Goal: Task Accomplishment & Management: Manage account settings

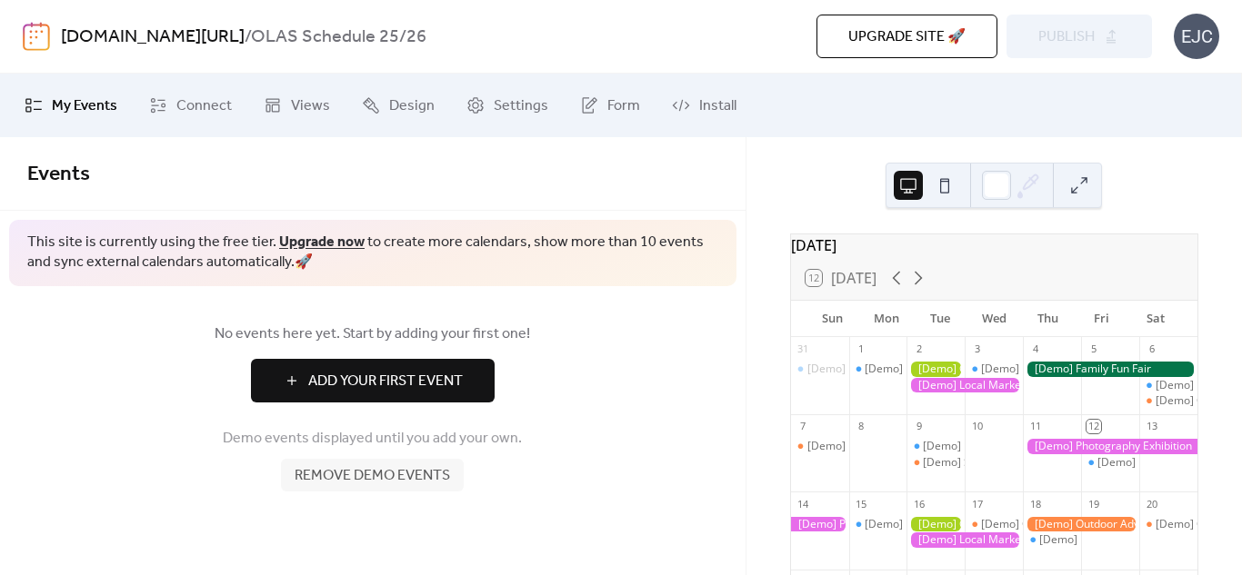
click at [574, 165] on span "Events" at bounding box center [372, 174] width 691 height 36
click at [942, 185] on button at bounding box center [944, 185] width 29 height 29
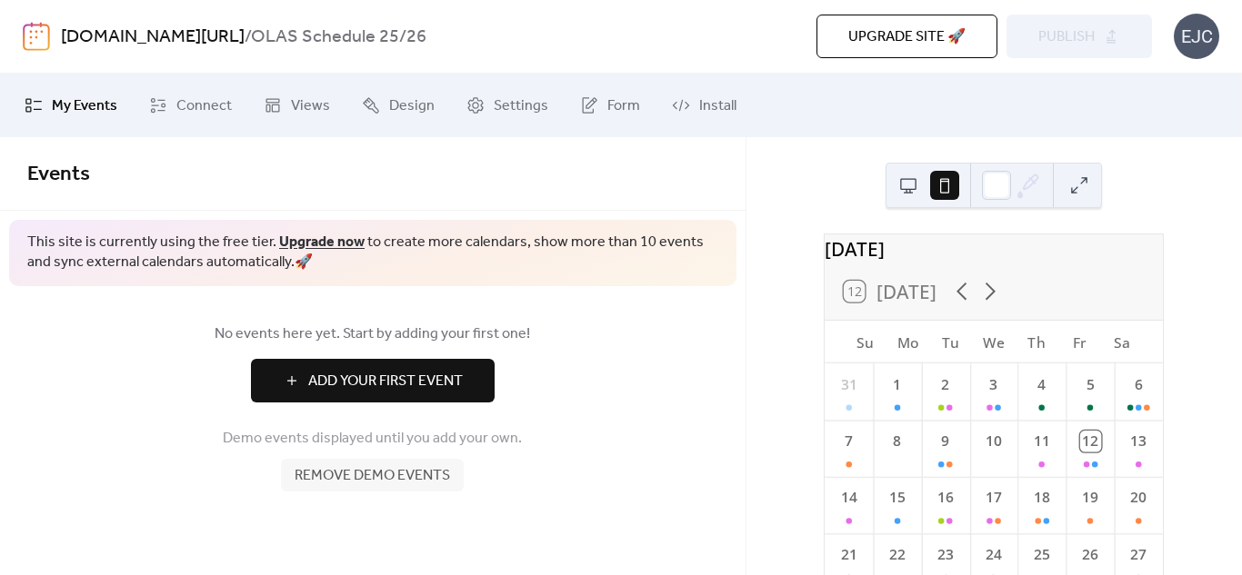
click at [915, 189] on button at bounding box center [908, 185] width 29 height 29
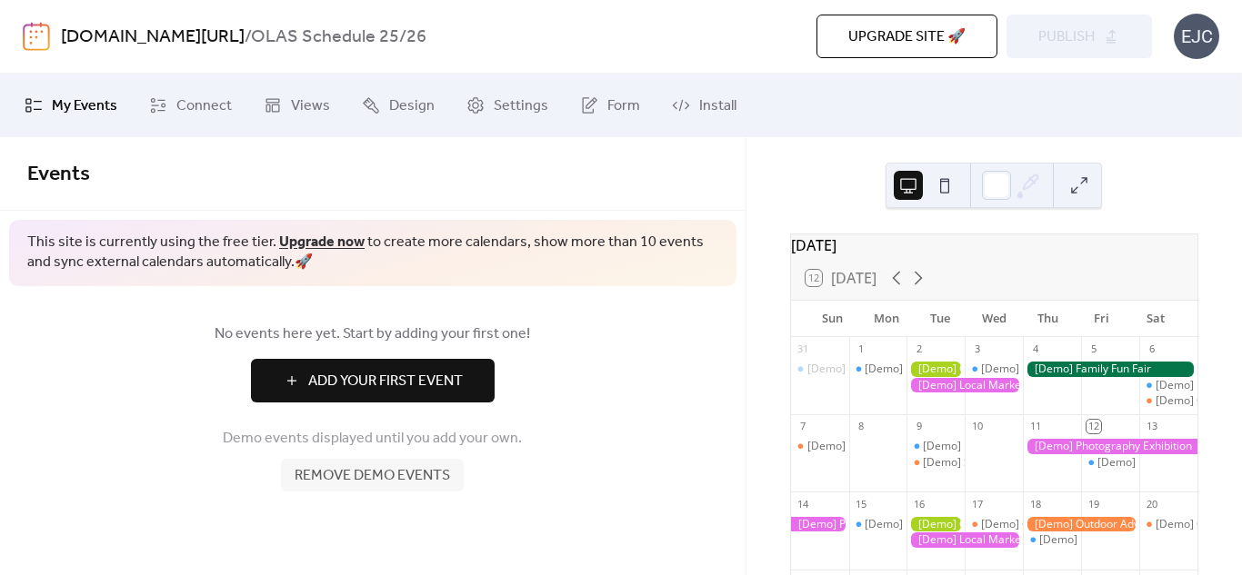
click at [449, 375] on span "Add Your First Event" at bounding box center [385, 382] width 155 height 22
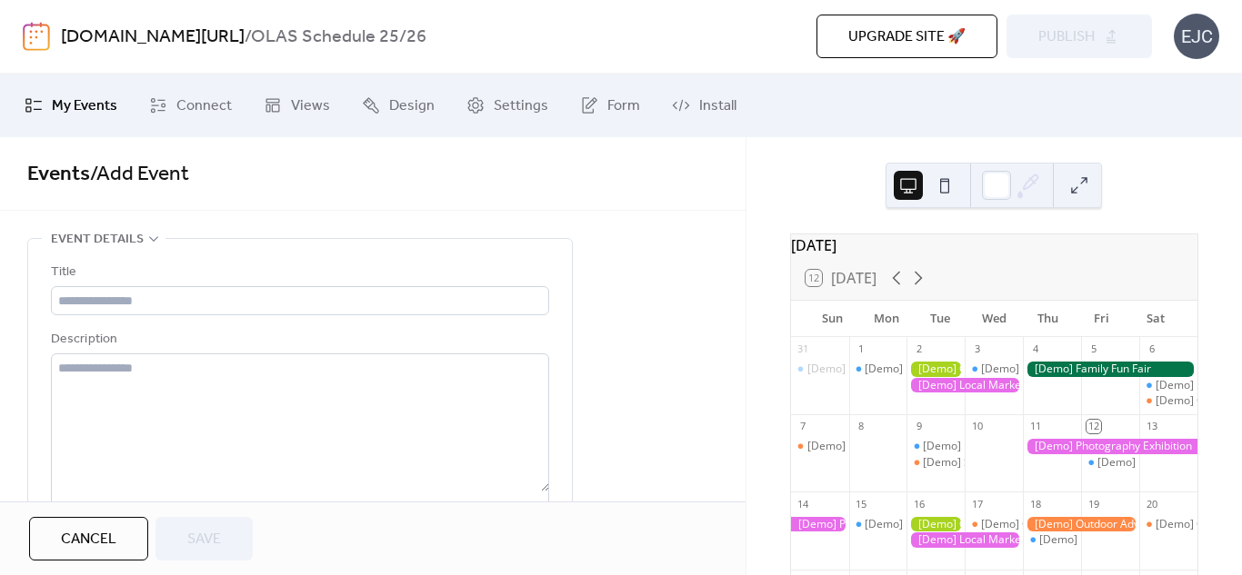
click at [98, 539] on span "Cancel" at bounding box center [88, 540] width 55 height 22
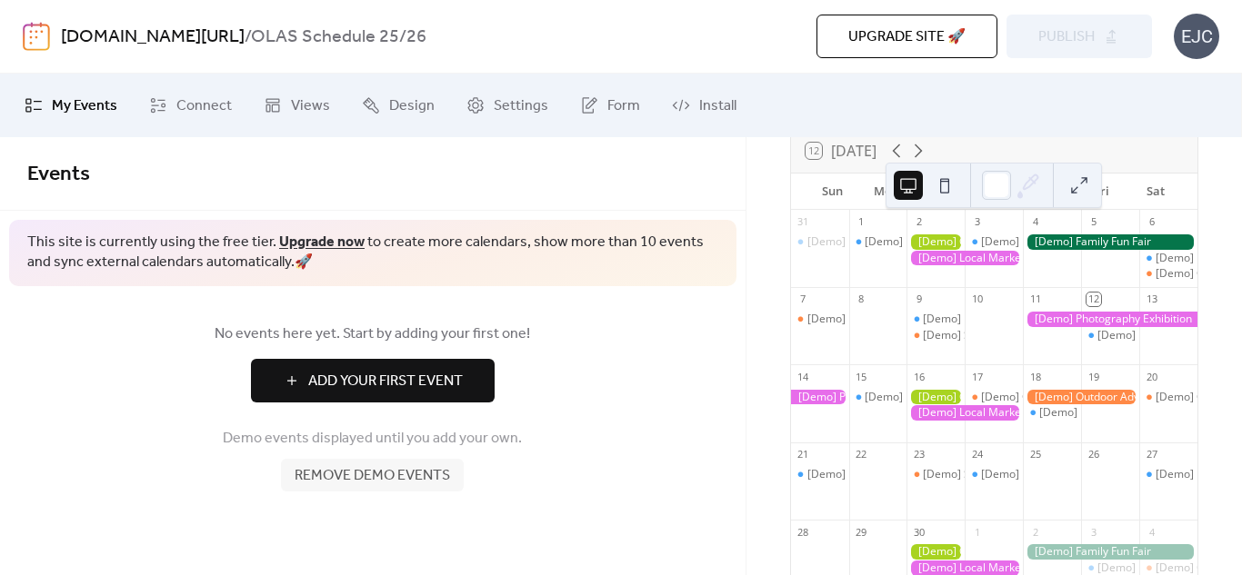
scroll to position [129, 0]
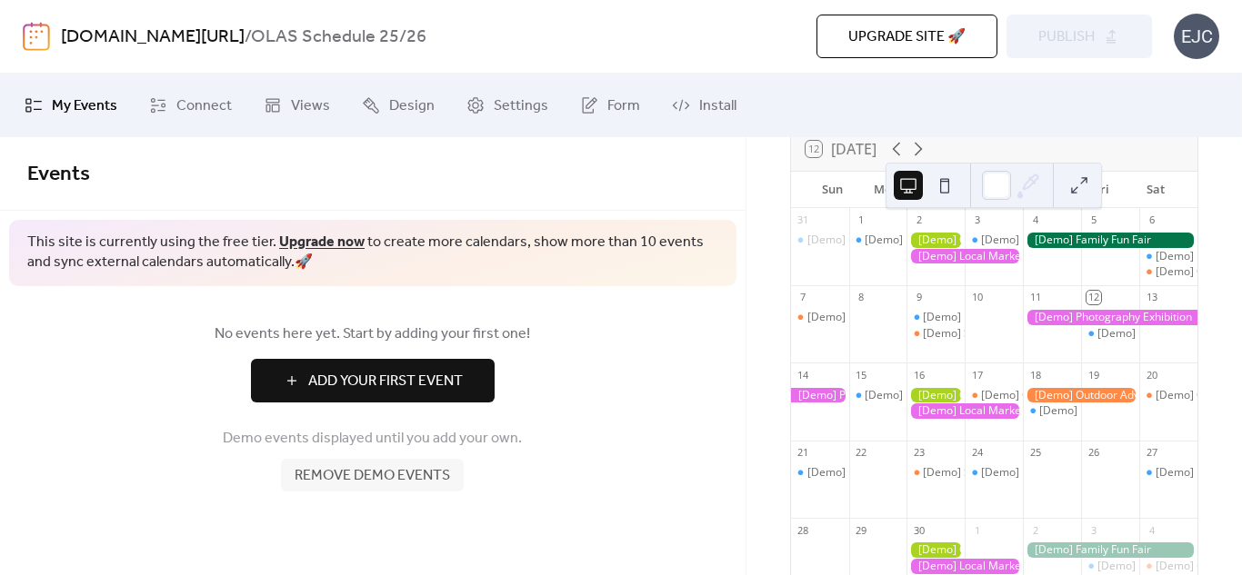
click at [404, 476] on span "Remove demo events" at bounding box center [372, 476] width 155 height 22
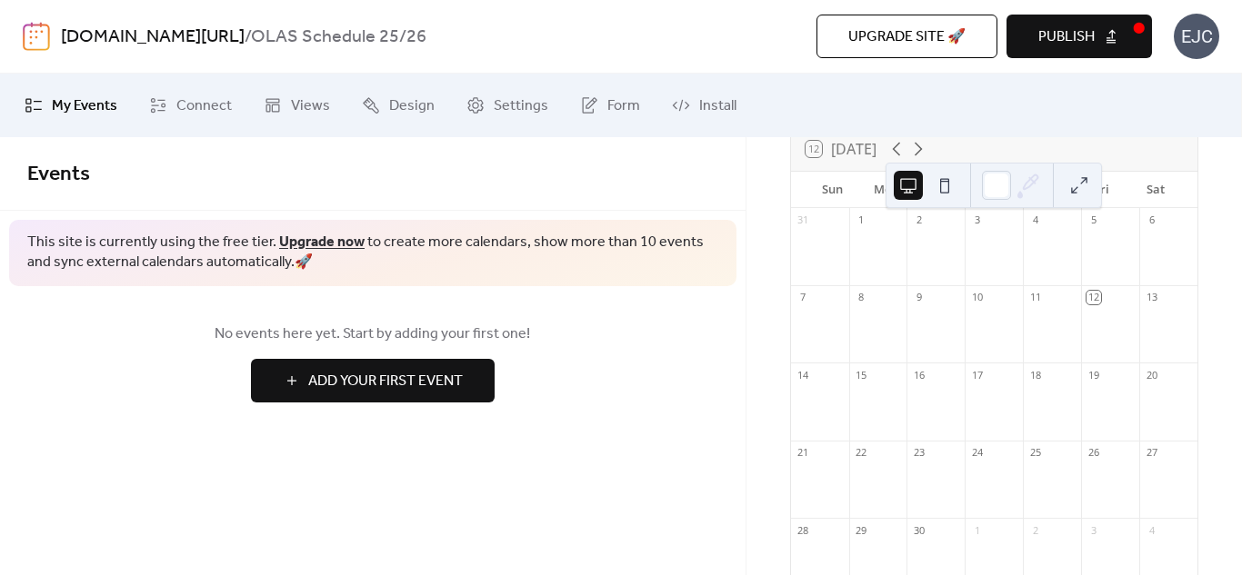
click at [439, 373] on span "Add Your First Event" at bounding box center [385, 382] width 155 height 22
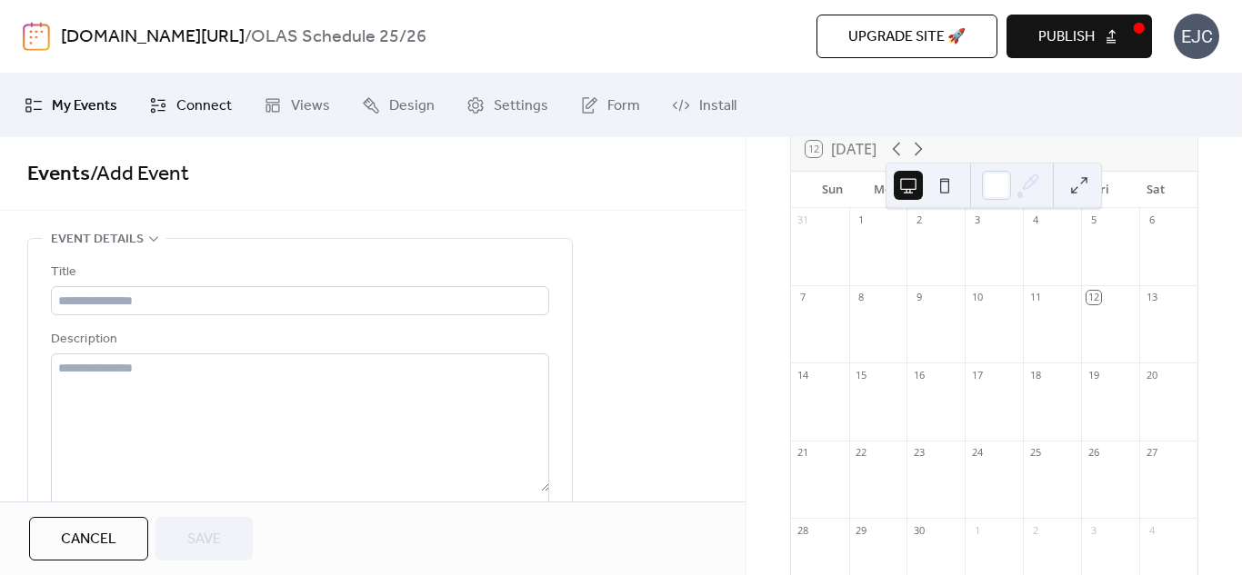
click at [176, 110] on span "Connect" at bounding box center [203, 106] width 55 height 22
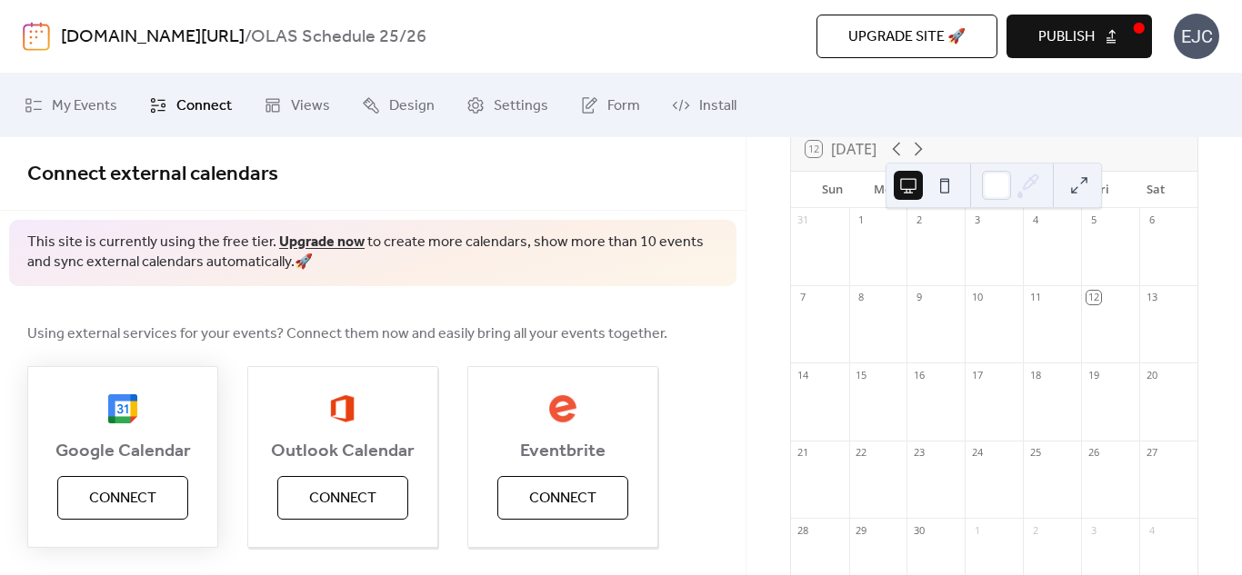
click at [166, 495] on button "Connect" at bounding box center [122, 498] width 131 height 44
click at [127, 497] on div "Google Calendar Connect" at bounding box center [122, 457] width 191 height 182
click at [143, 450] on span "Google Calendar" at bounding box center [122, 452] width 189 height 22
drag, startPoint x: 206, startPoint y: 535, endPoint x: 187, endPoint y: 525, distance: 21.6
click at [203, 535] on div "Google Calendar Connect" at bounding box center [122, 457] width 191 height 182
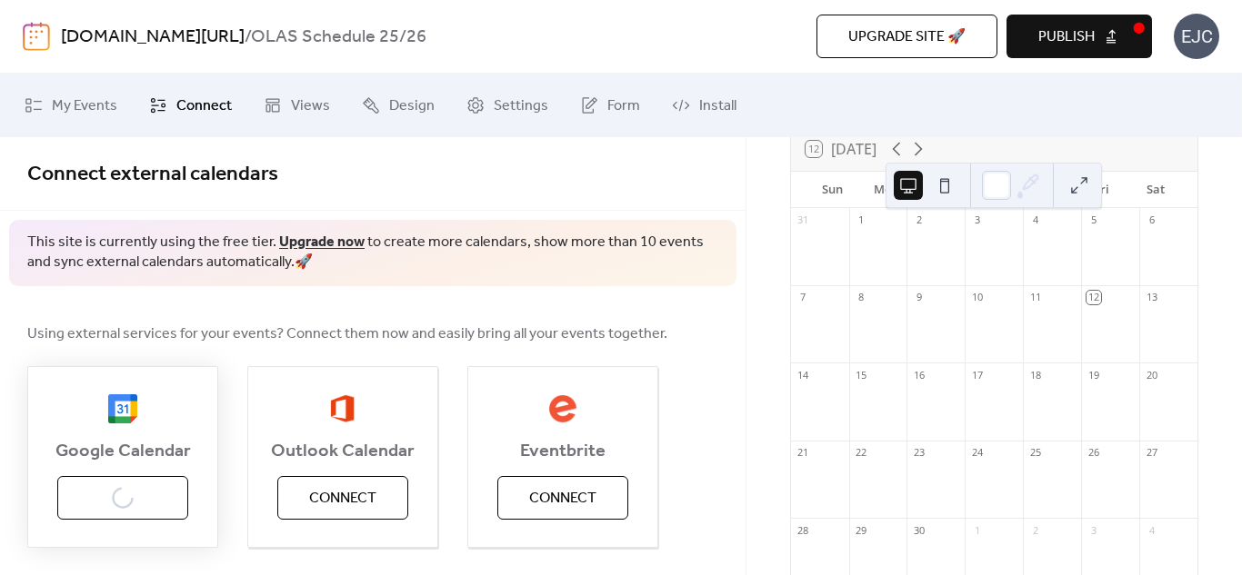
click at [163, 492] on div "Google Calendar Connect" at bounding box center [122, 457] width 191 height 182
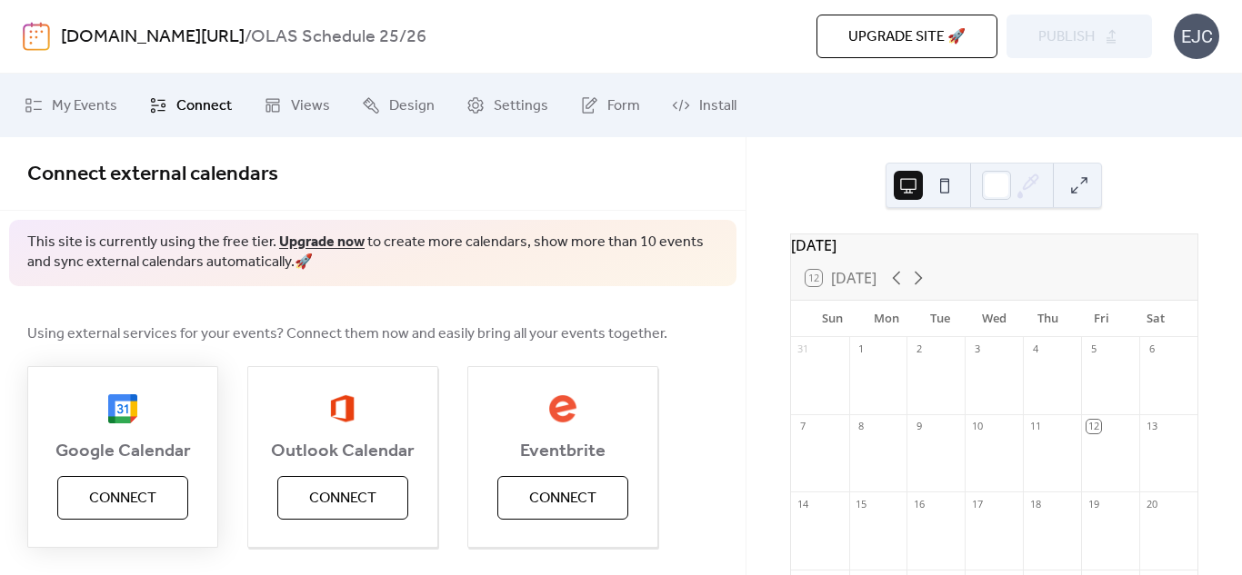
click at [86, 502] on button "Connect" at bounding box center [122, 498] width 131 height 44
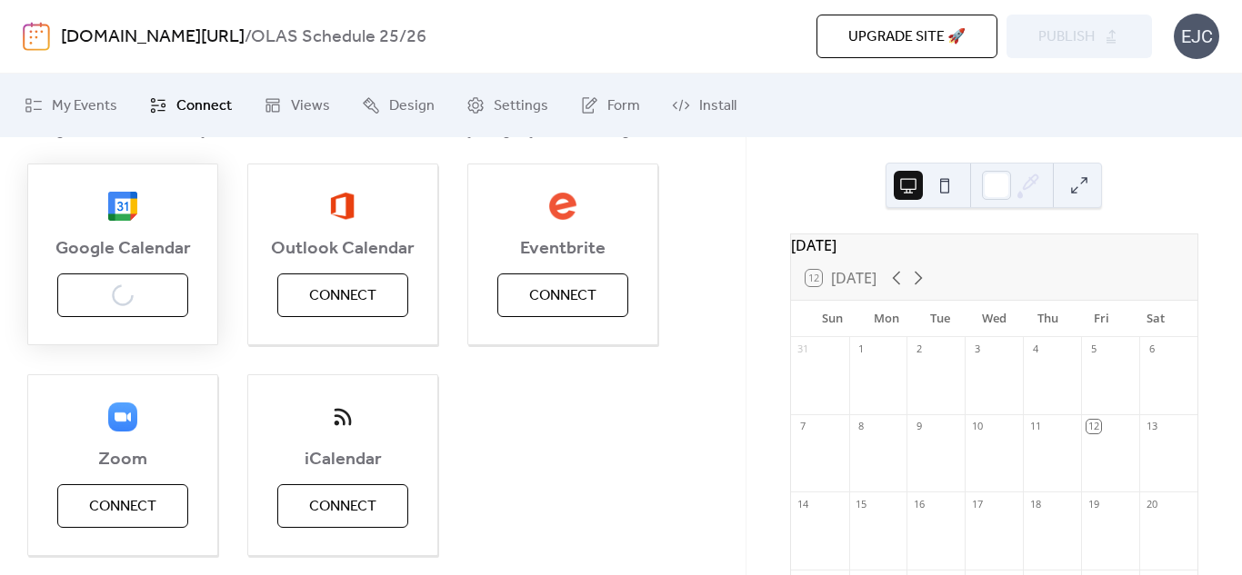
scroll to position [204, 0]
click at [110, 305] on div "Google Calendar Connect" at bounding box center [122, 254] width 191 height 182
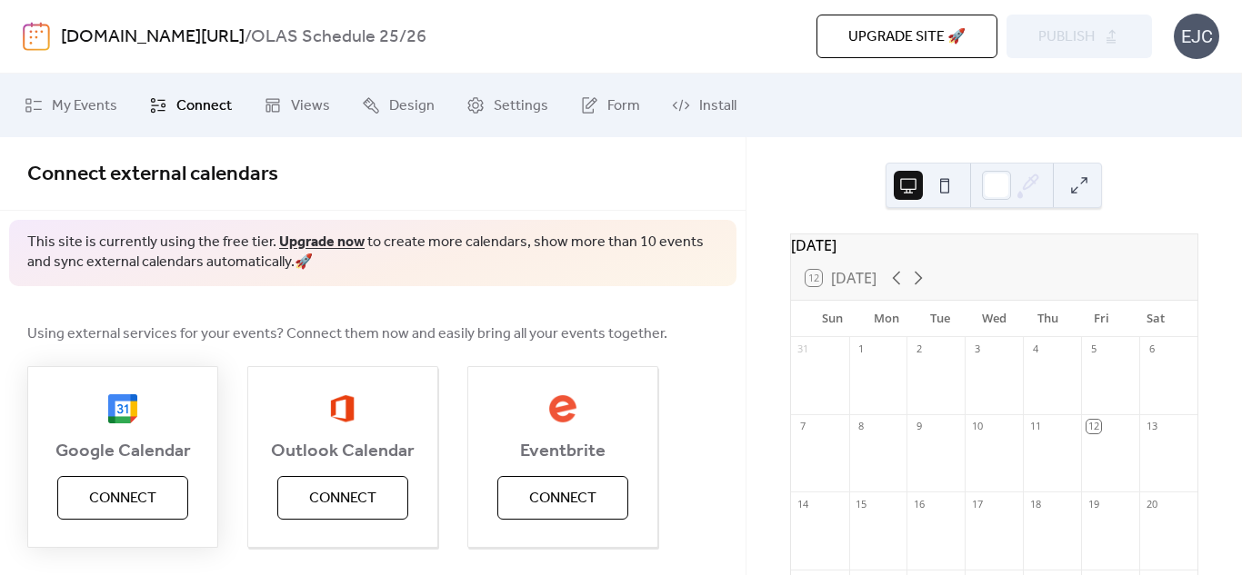
click at [92, 492] on span "Connect" at bounding box center [122, 499] width 67 height 22
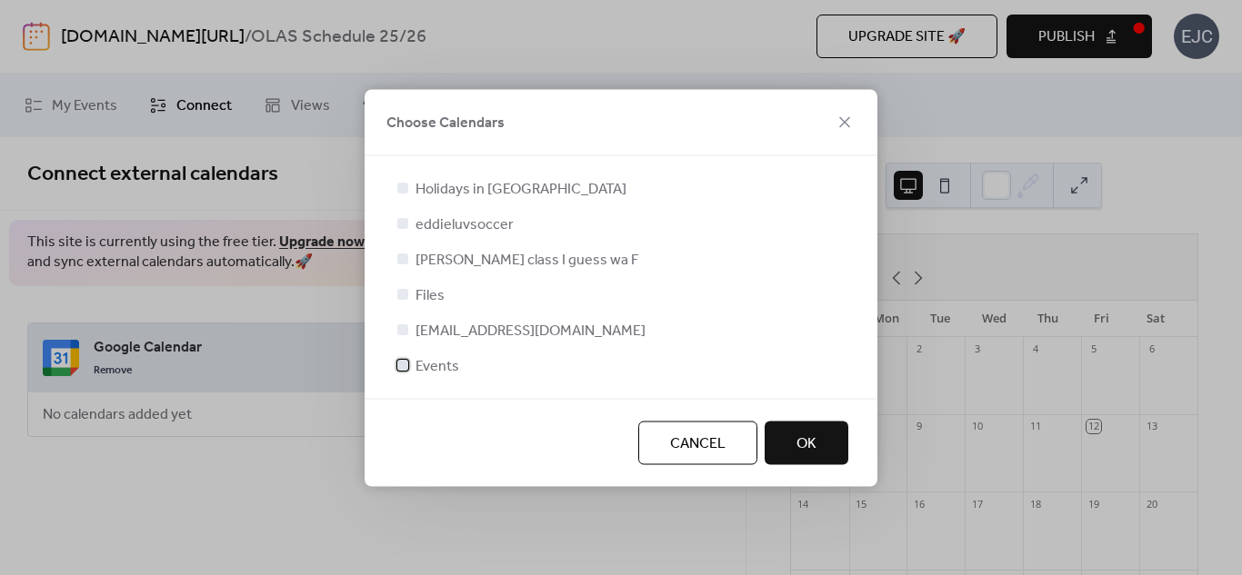
click at [445, 365] on span "Events" at bounding box center [437, 366] width 44 height 22
click at [817, 422] on button "OK" at bounding box center [807, 443] width 84 height 44
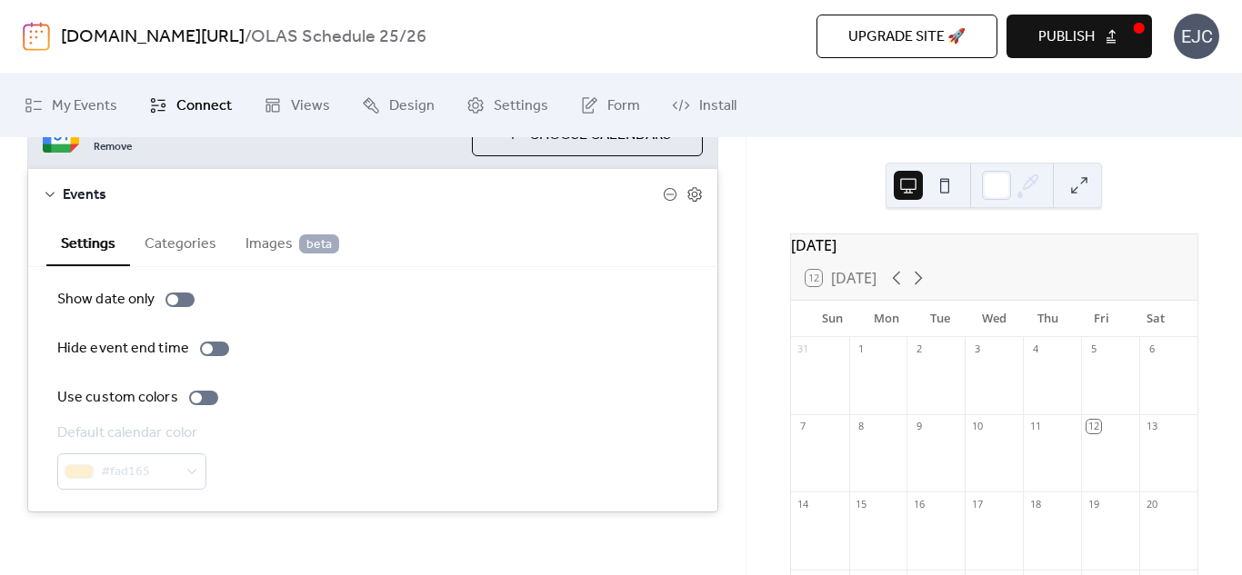
scroll to position [229, 0]
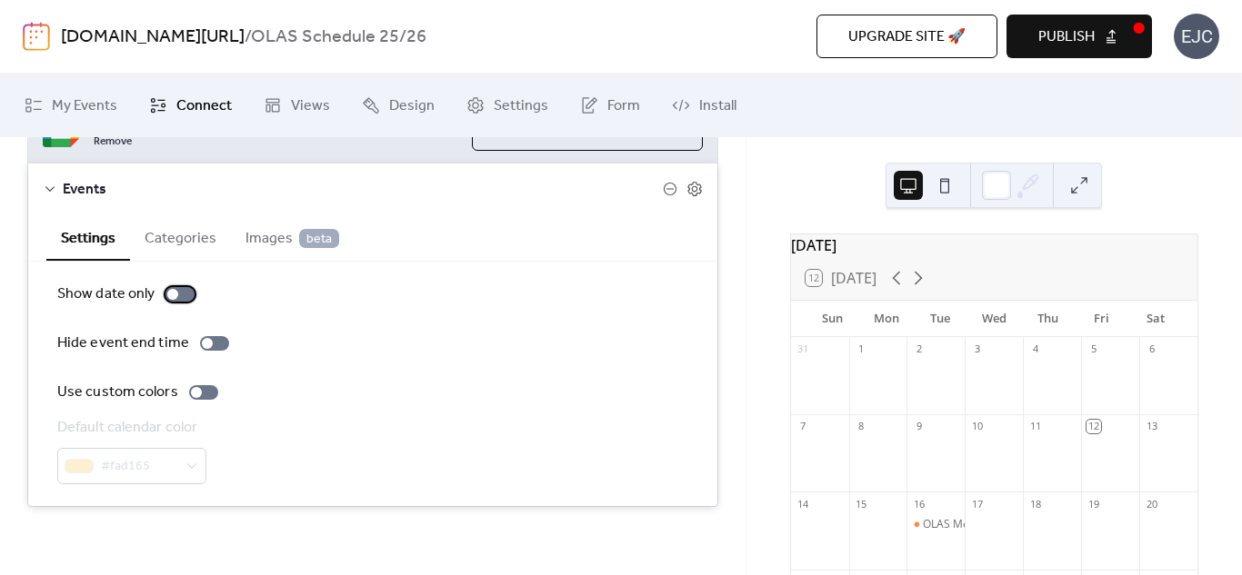
click at [181, 288] on div at bounding box center [179, 294] width 29 height 15
click at [175, 289] on div at bounding box center [179, 294] width 29 height 15
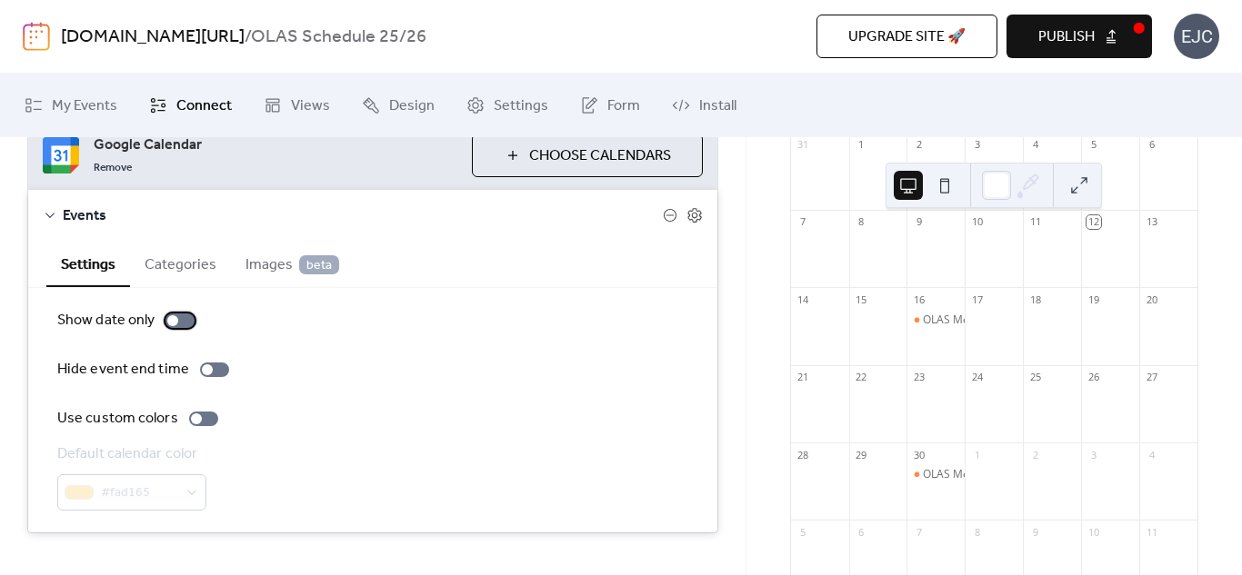
scroll to position [200, 0]
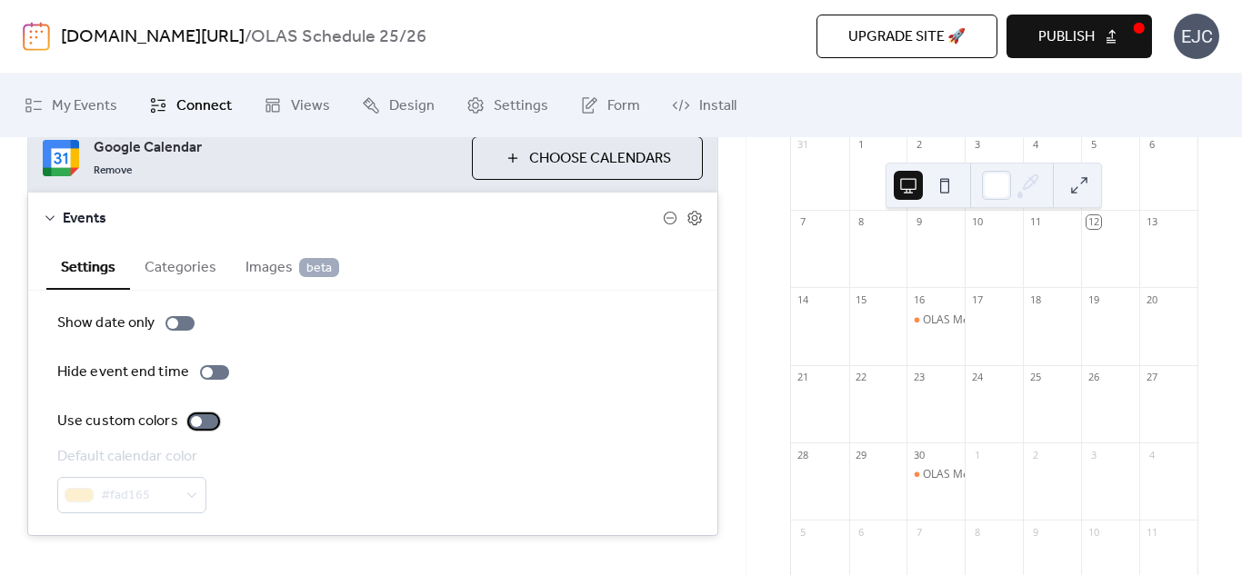
click at [197, 423] on div at bounding box center [196, 421] width 11 height 11
click at [197, 423] on div at bounding box center [203, 422] width 29 height 15
click at [197, 423] on div at bounding box center [196, 421] width 11 height 11
click at [197, 423] on div at bounding box center [203, 422] width 29 height 15
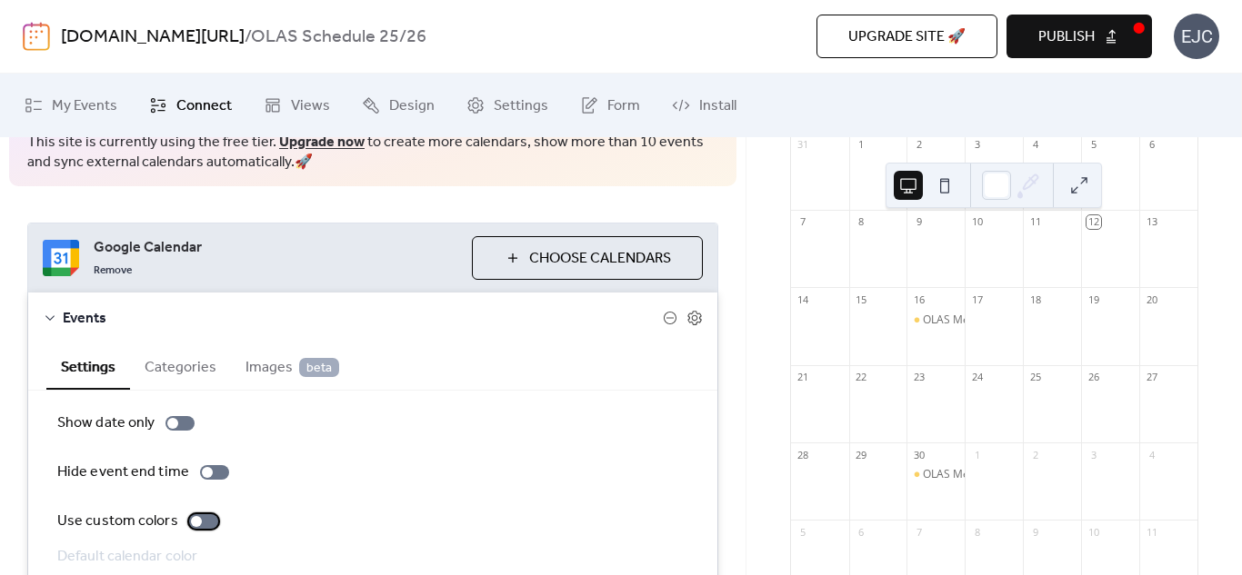
scroll to position [0, 0]
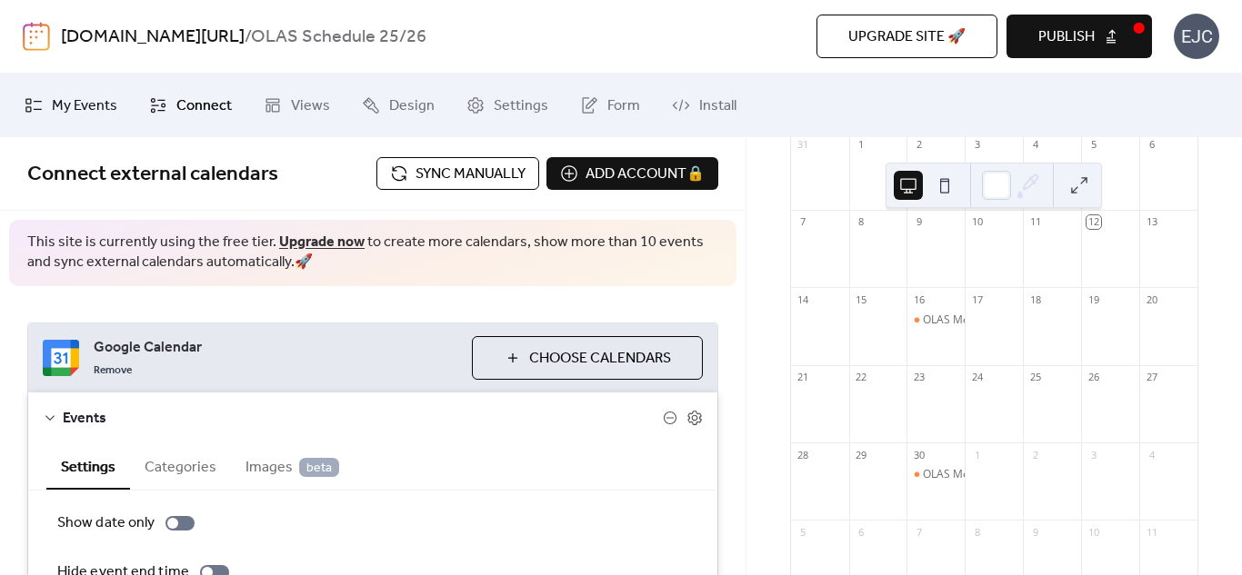
click at [75, 117] on span "My Events" at bounding box center [84, 106] width 65 height 22
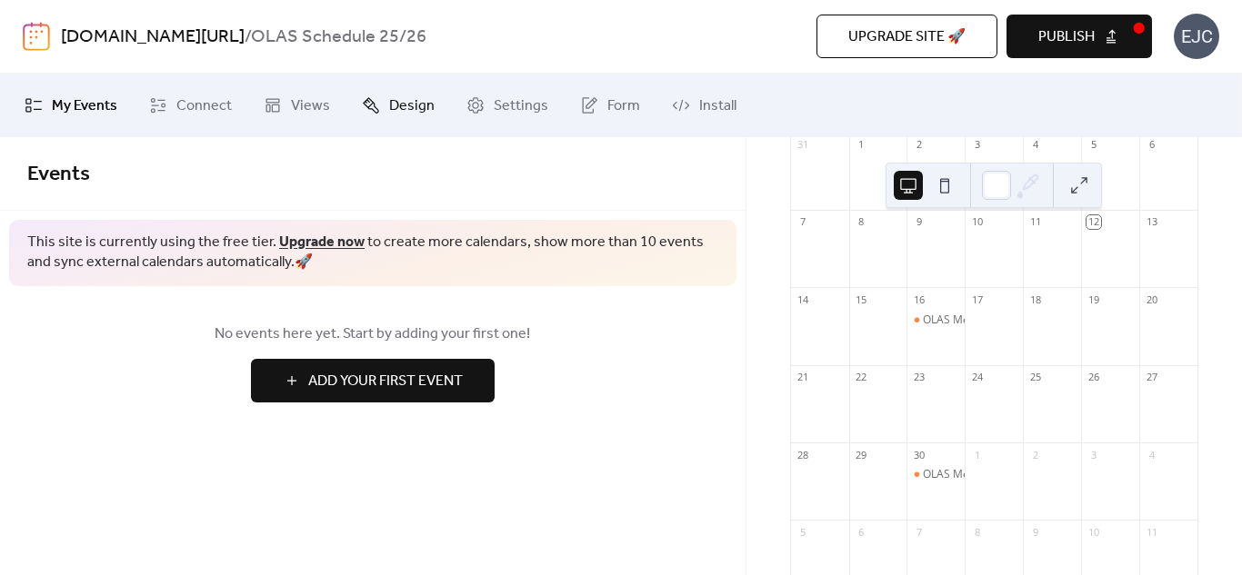
click at [397, 81] on link "Design" at bounding box center [398, 105] width 100 height 49
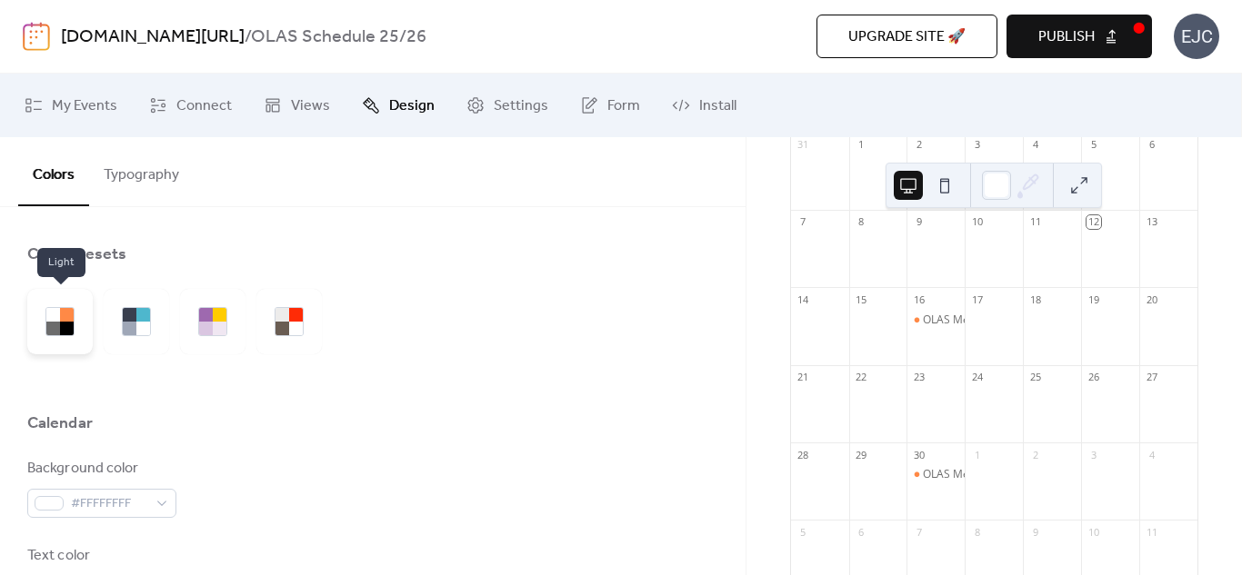
click at [55, 332] on div at bounding box center [53, 329] width 14 height 14
click at [125, 301] on div at bounding box center [136, 321] width 65 height 65
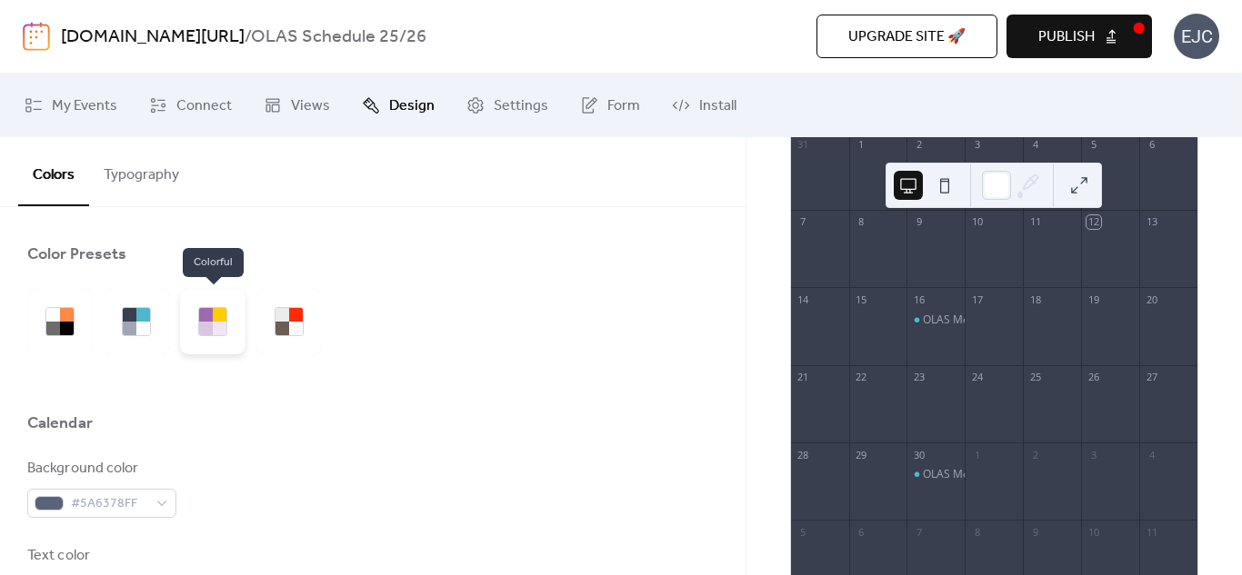
click at [225, 327] on div at bounding box center [220, 329] width 14 height 14
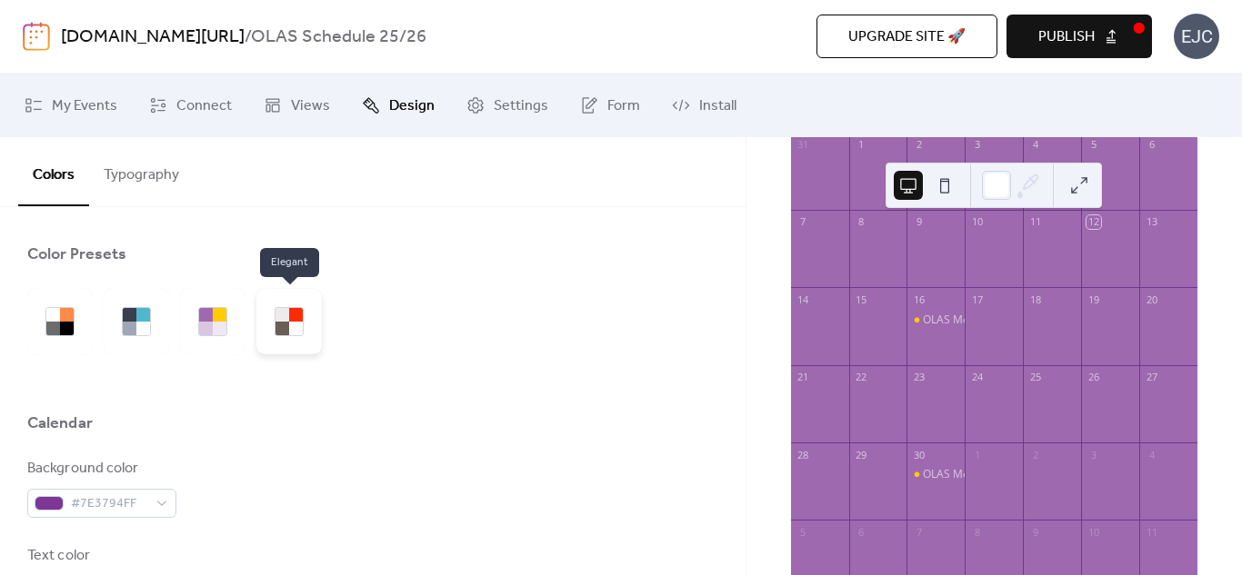
click at [307, 320] on div at bounding box center [288, 321] width 65 height 65
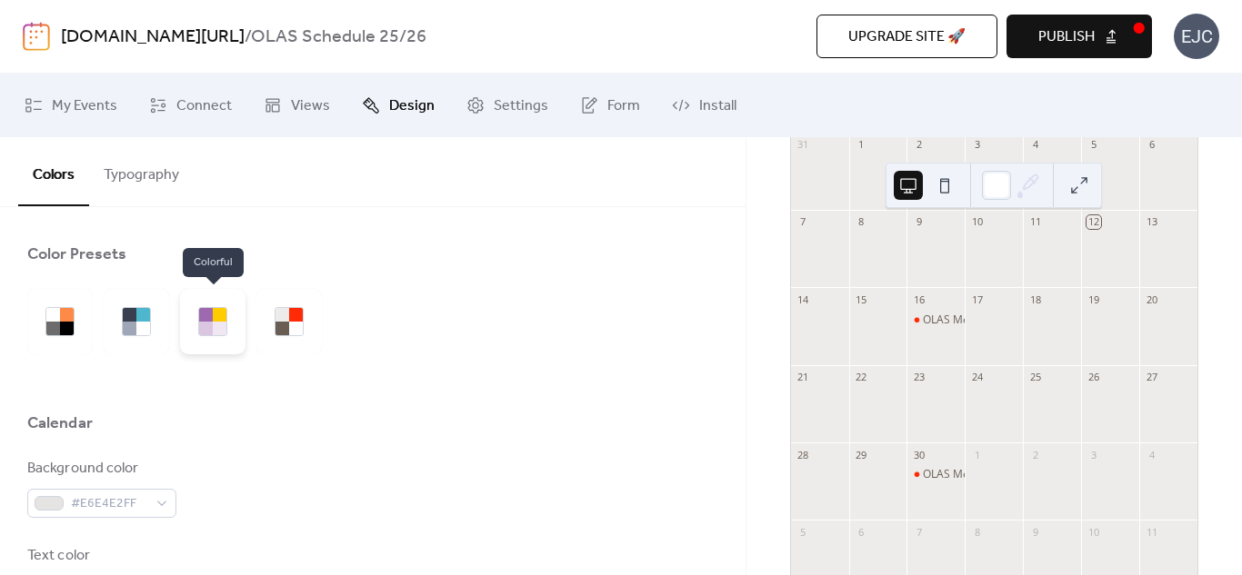
click at [201, 324] on div at bounding box center [206, 329] width 14 height 14
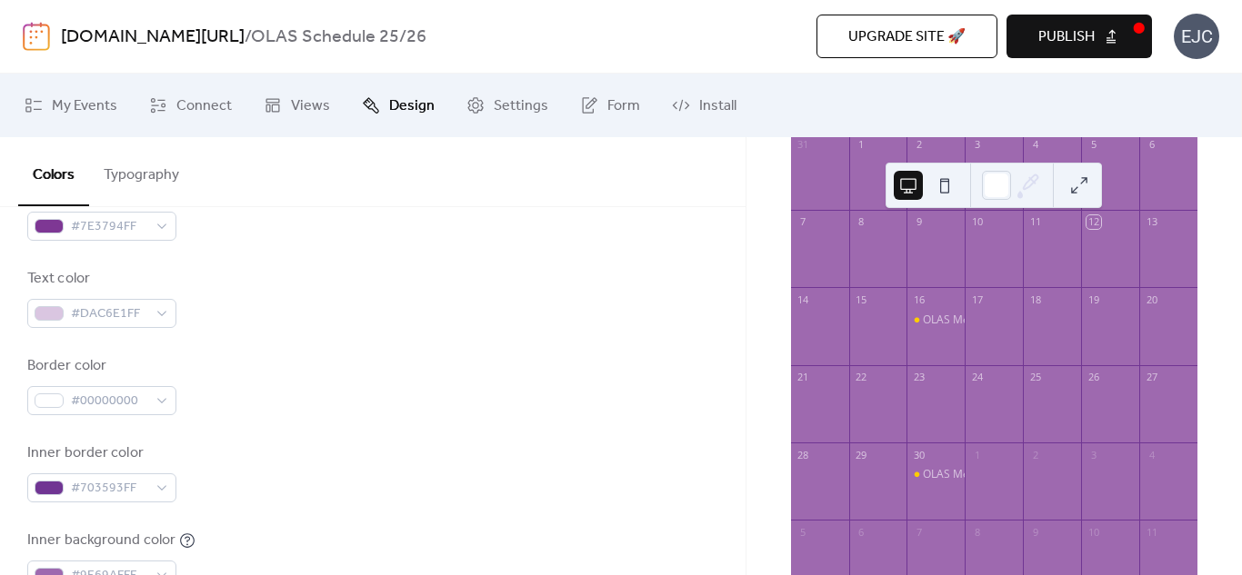
scroll to position [288, 0]
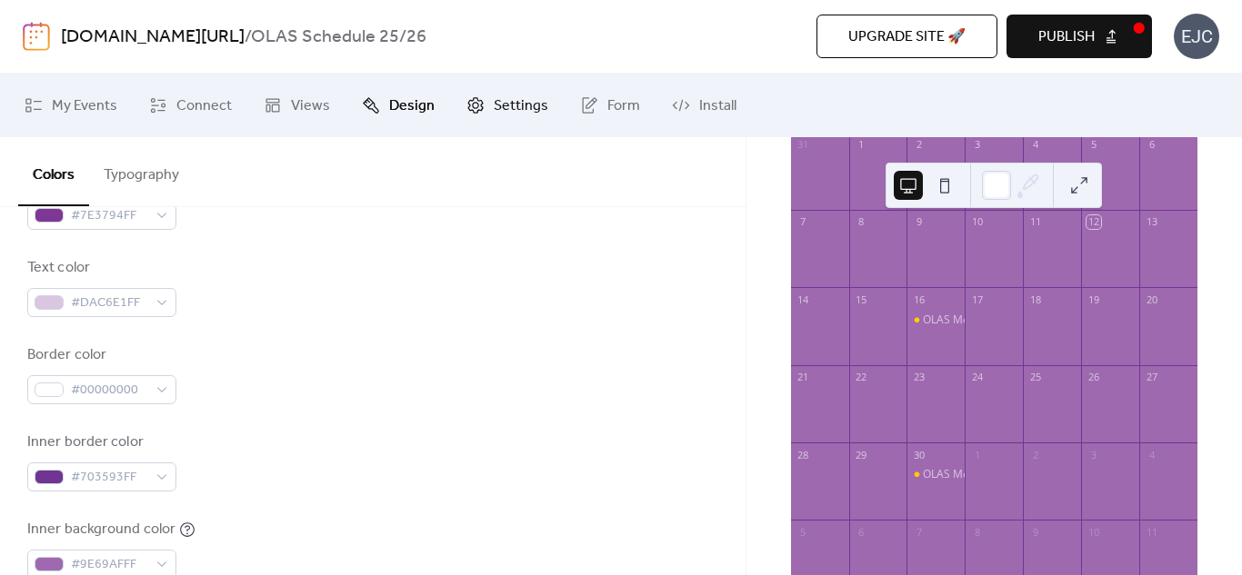
click at [546, 94] on link "Settings" at bounding box center [507, 105] width 109 height 49
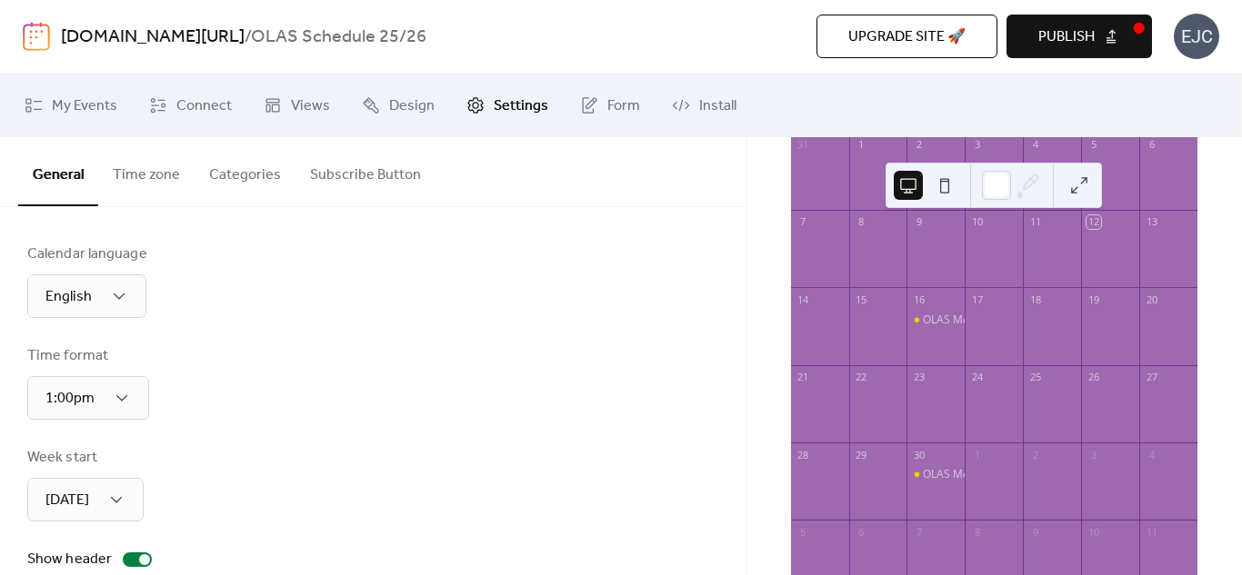
click at [195, 193] on button "Categories" at bounding box center [245, 170] width 101 height 67
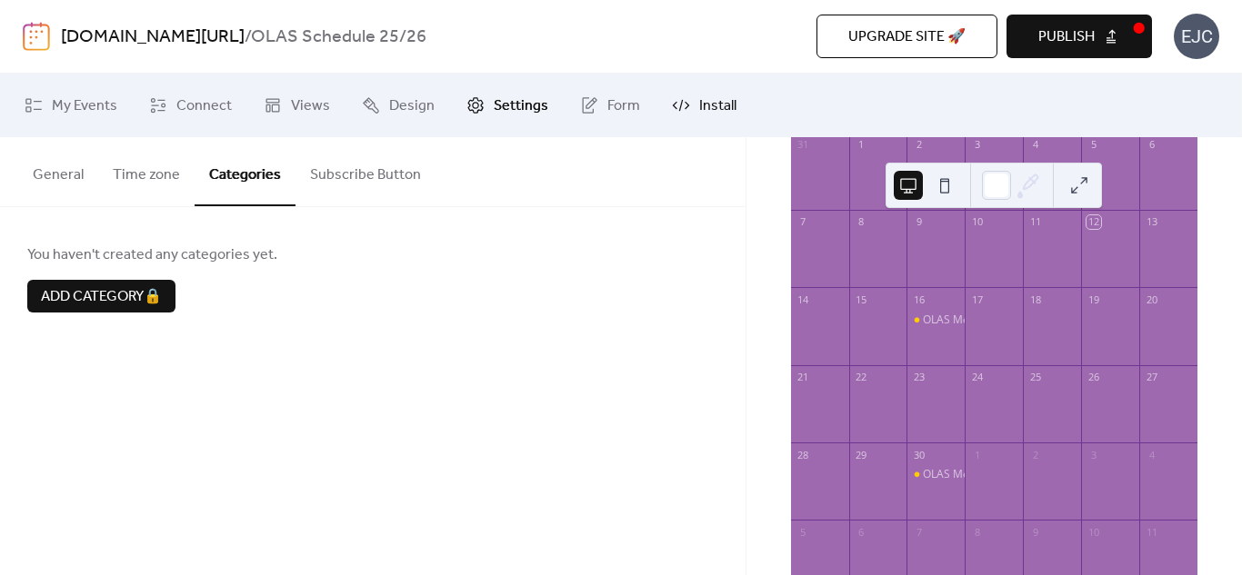
click at [720, 91] on link "Install" at bounding box center [704, 105] width 92 height 49
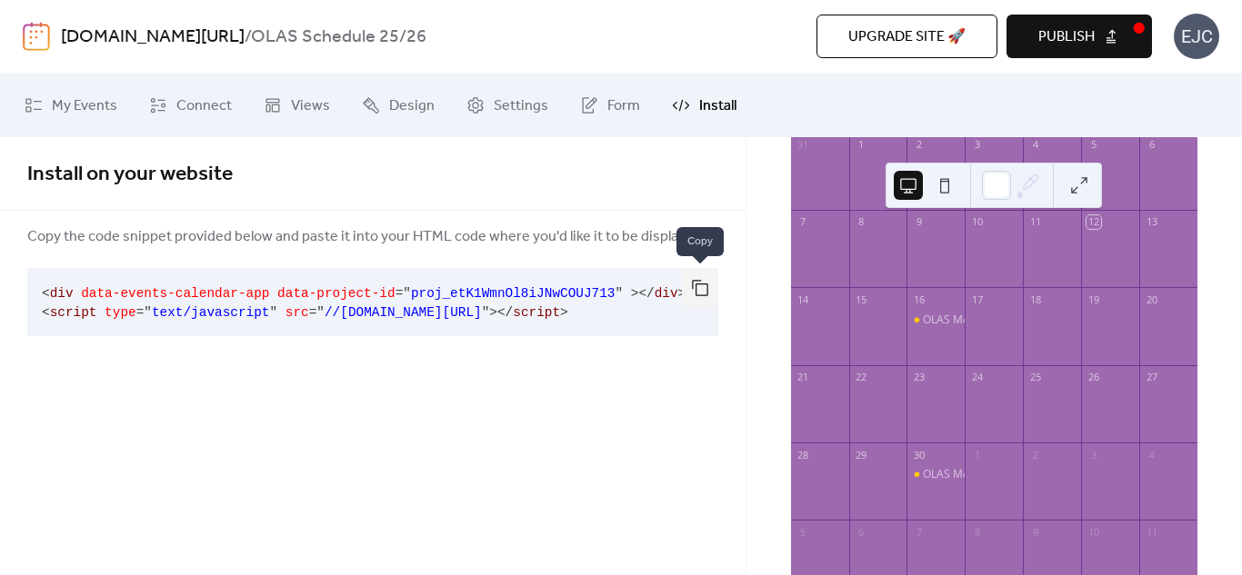
click at [697, 274] on button "button" at bounding box center [700, 288] width 36 height 40
click at [118, 105] on link "My Events" at bounding box center [71, 105] width 120 height 49
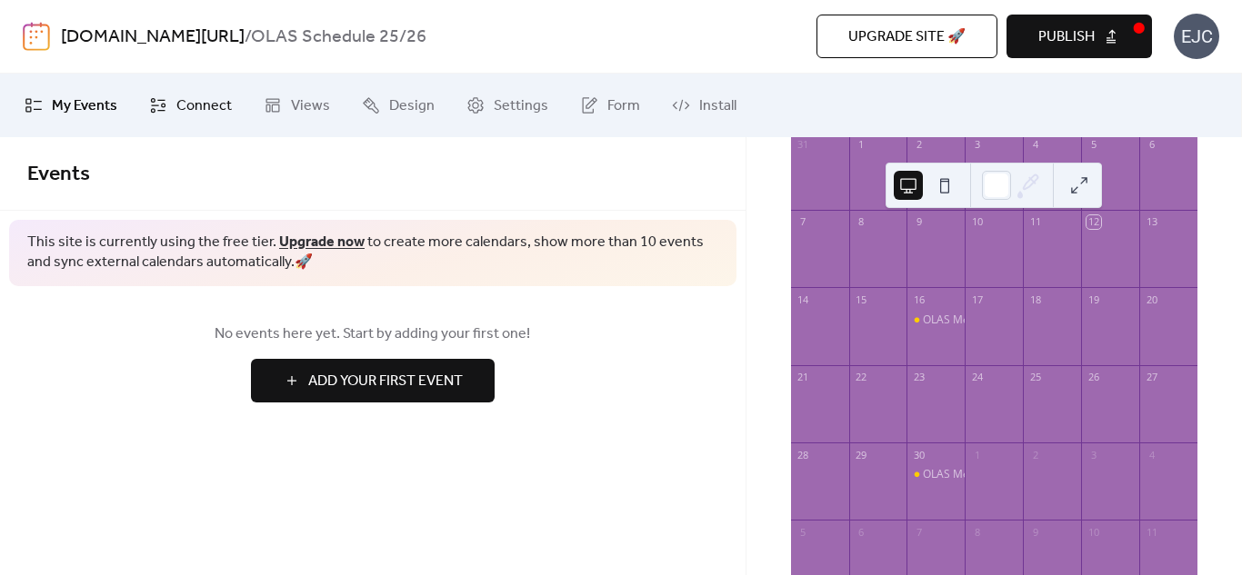
click at [217, 86] on link "Connect" at bounding box center [190, 105] width 110 height 49
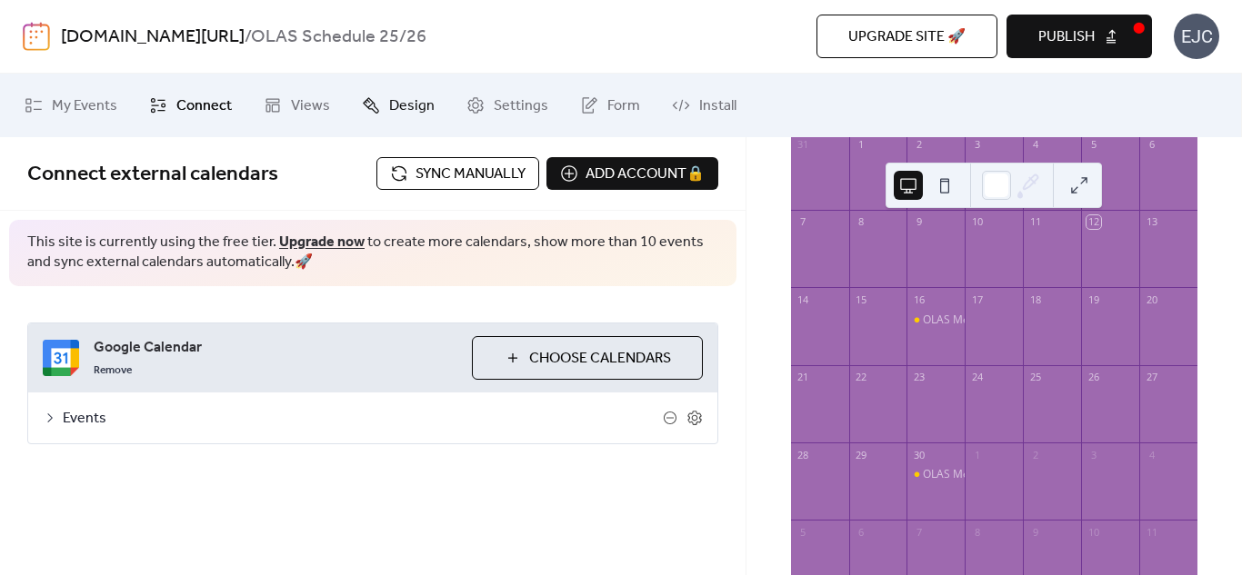
click at [398, 98] on span "Design" at bounding box center [411, 106] width 45 height 22
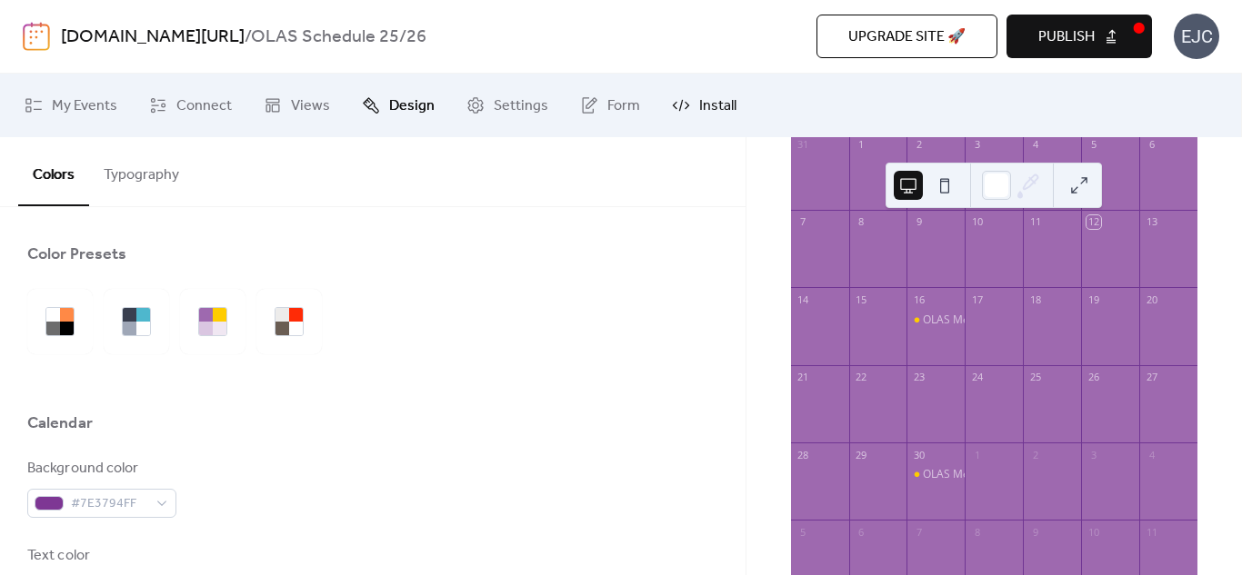
click at [699, 91] on link "Install" at bounding box center [704, 105] width 92 height 49
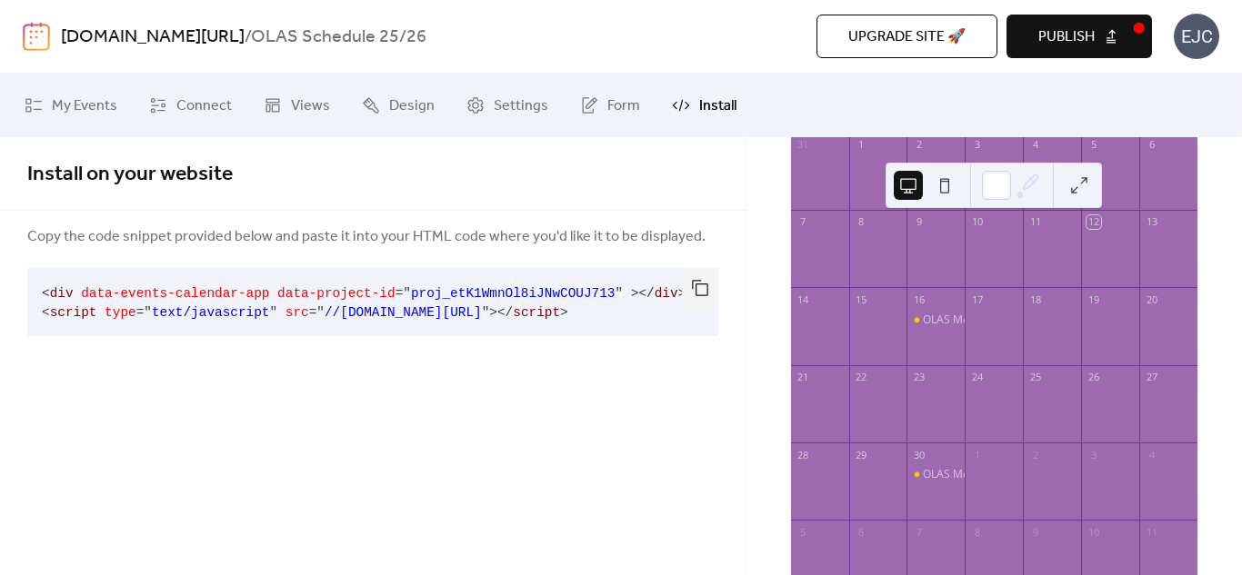
click at [1057, 26] on span "Publish" at bounding box center [1066, 37] width 56 height 22
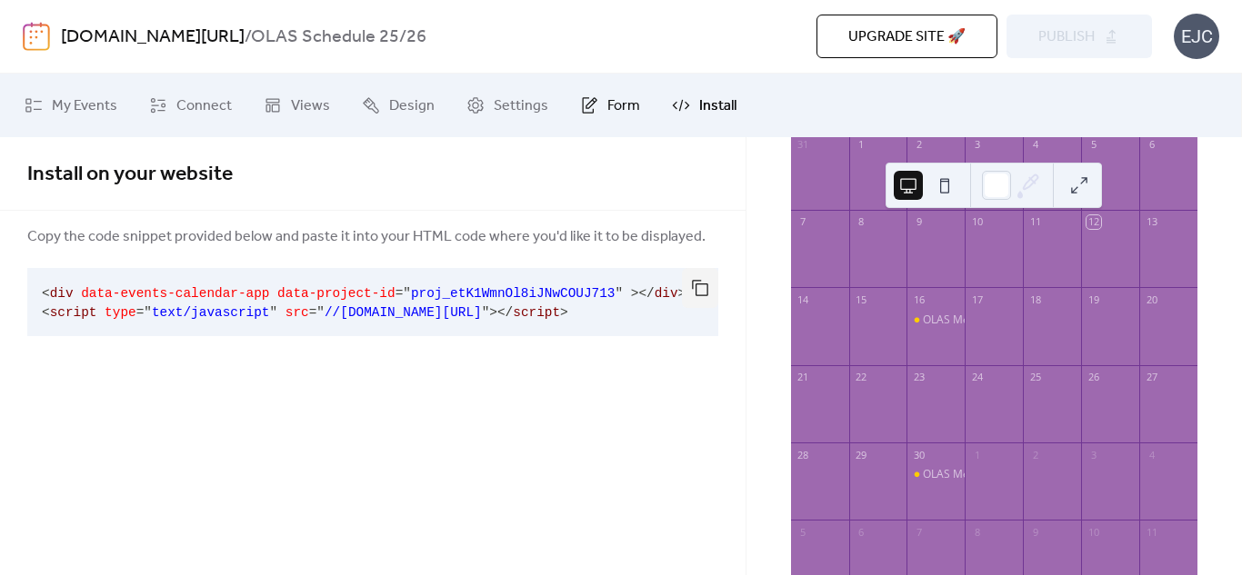
click at [607, 108] on span "Form" at bounding box center [623, 106] width 33 height 22
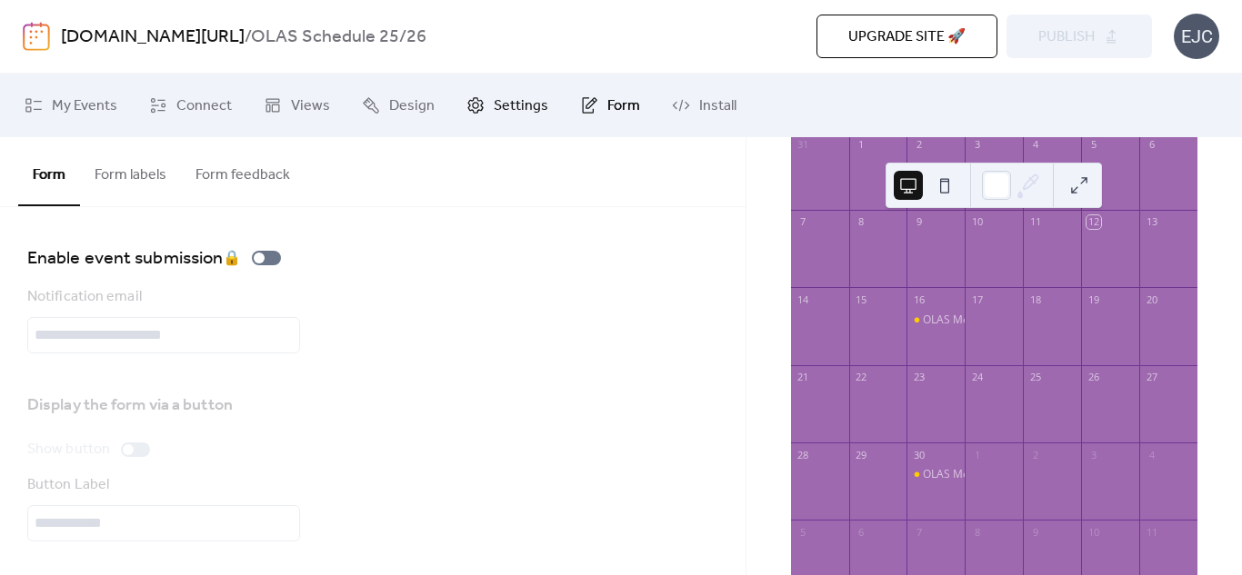
click at [495, 115] on span "Settings" at bounding box center [521, 106] width 55 height 22
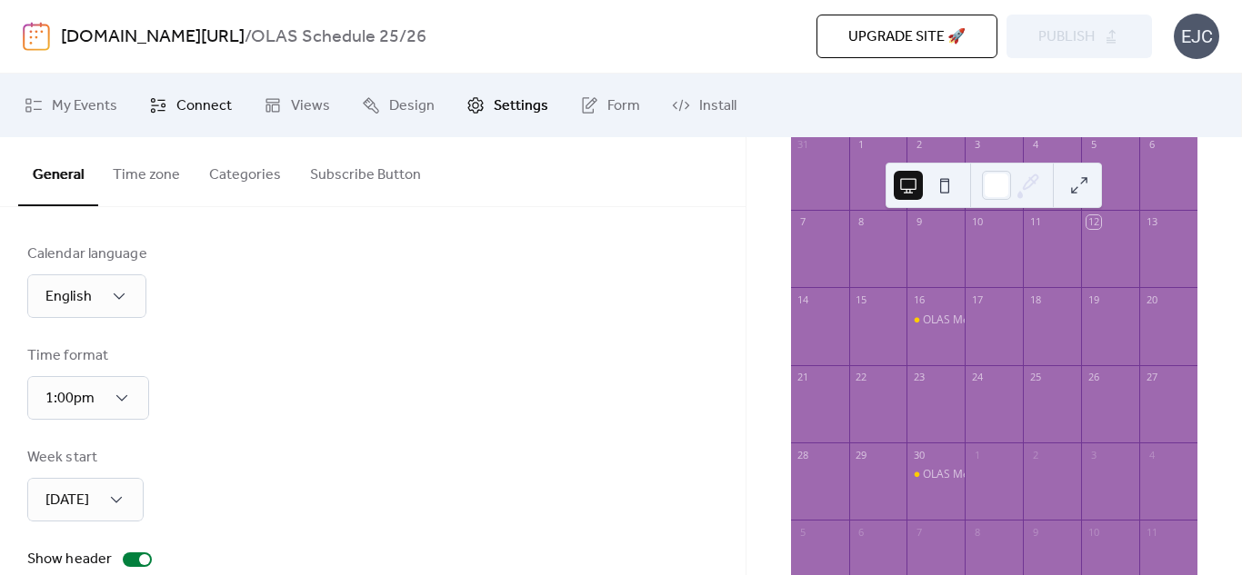
click at [227, 103] on span "Connect" at bounding box center [203, 106] width 55 height 22
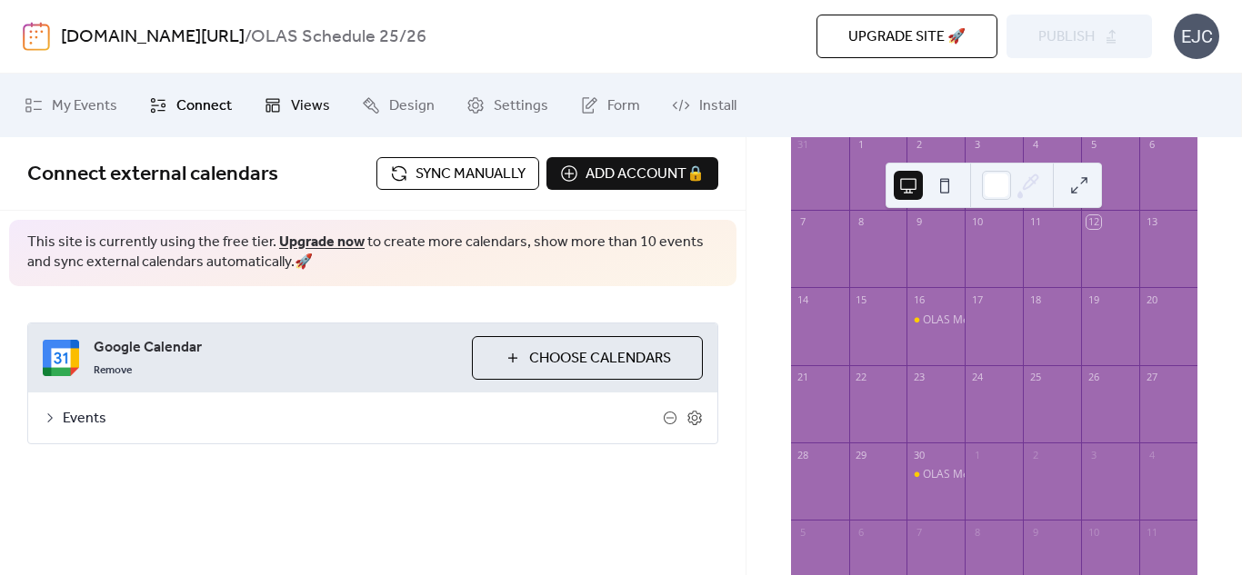
click at [282, 95] on link "Views" at bounding box center [297, 105] width 94 height 49
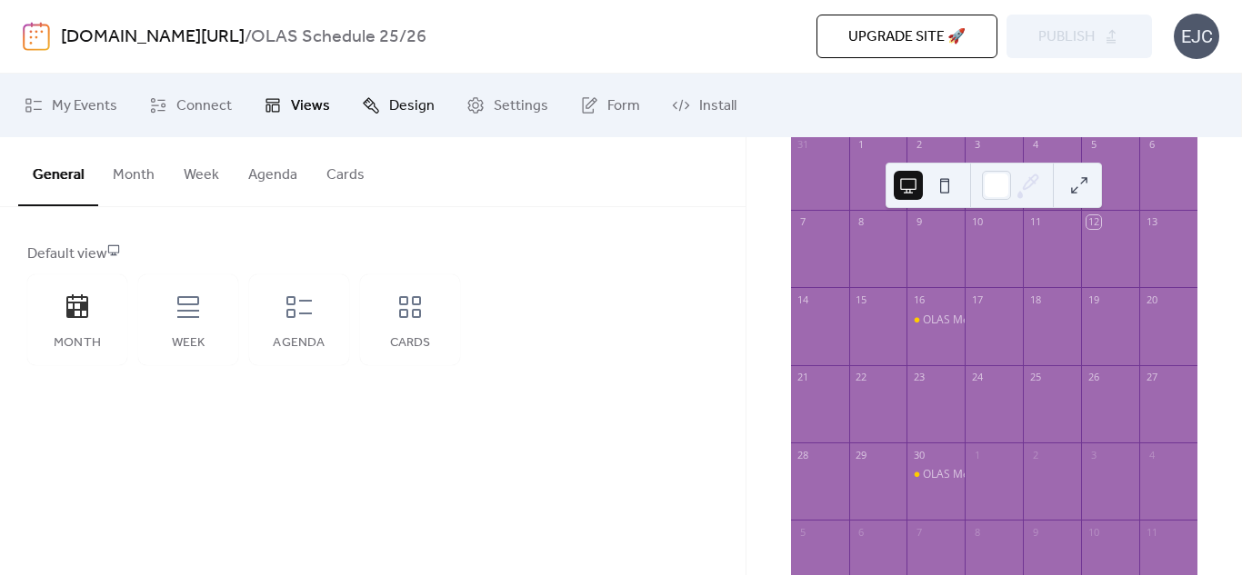
click at [384, 110] on link "Design" at bounding box center [398, 105] width 100 height 49
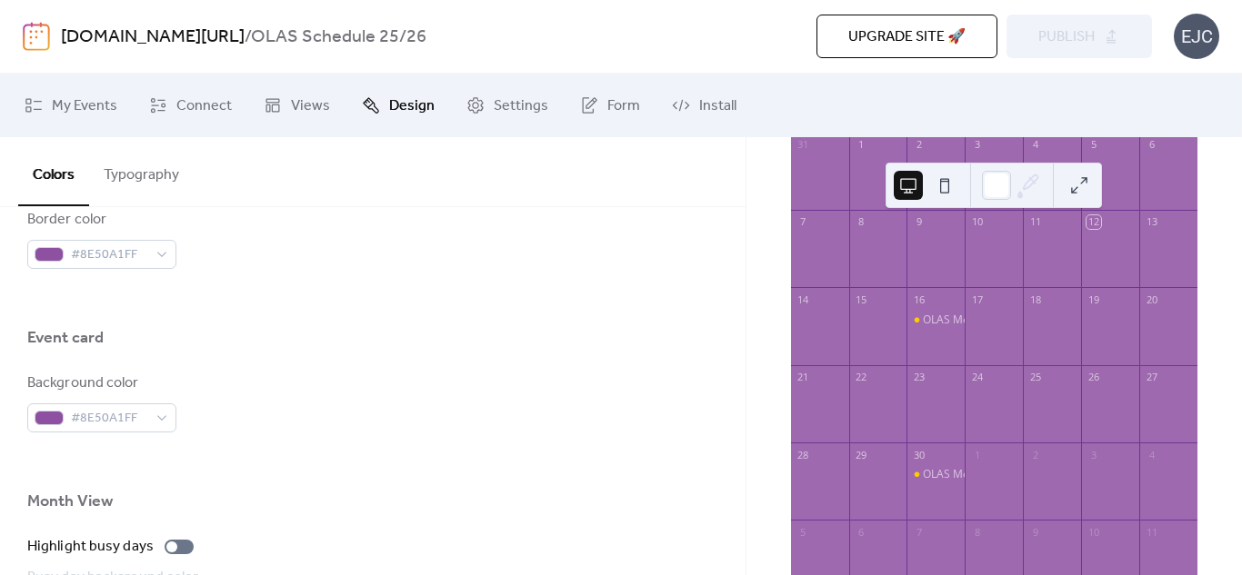
scroll to position [1025, 0]
click at [103, 398] on div "Background color #8E50A1FF" at bounding box center [101, 402] width 149 height 60
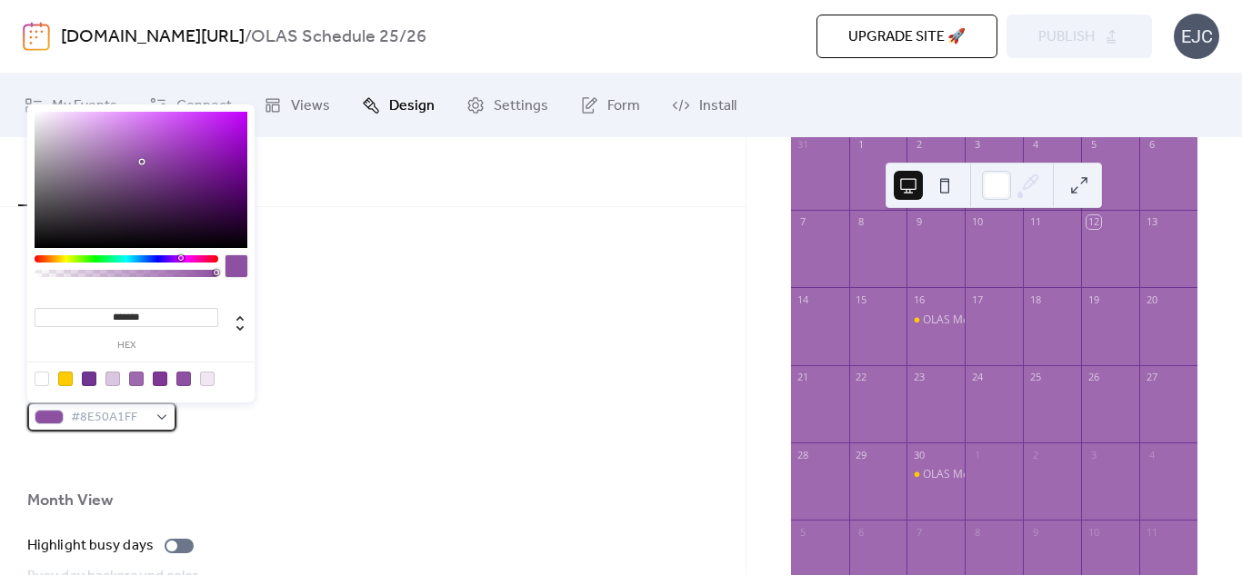
click at [72, 407] on span "#8E50A1FF" at bounding box center [109, 418] width 76 height 22
click at [66, 369] on div at bounding box center [140, 379] width 231 height 34
click at [66, 380] on div at bounding box center [65, 379] width 15 height 15
type input "*******"
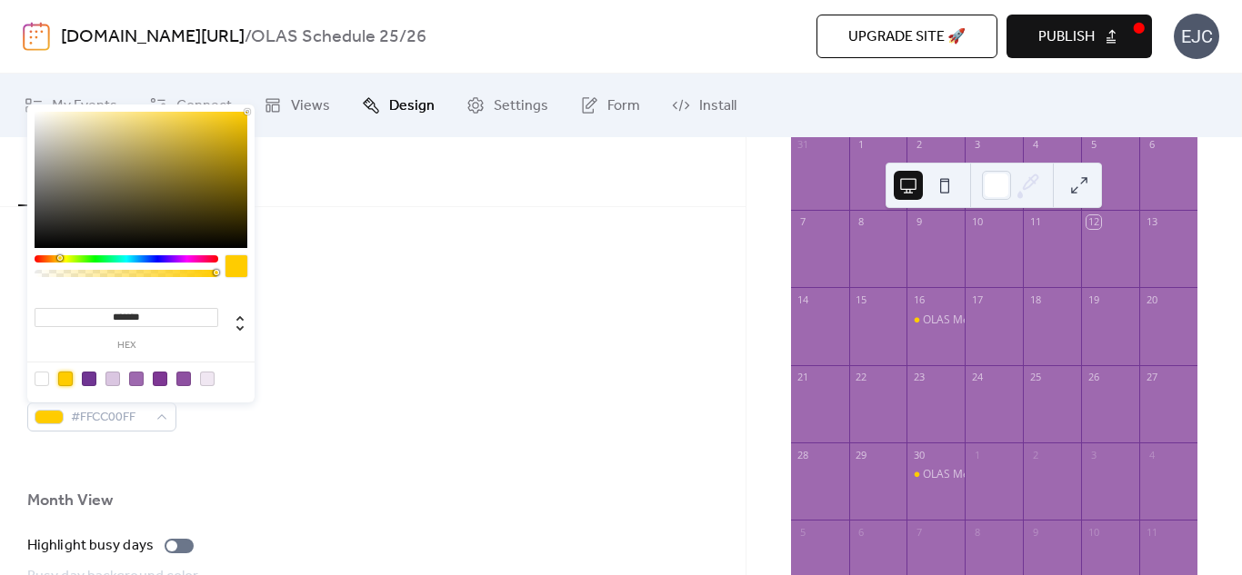
click at [195, 470] on div at bounding box center [372, 461] width 691 height 58
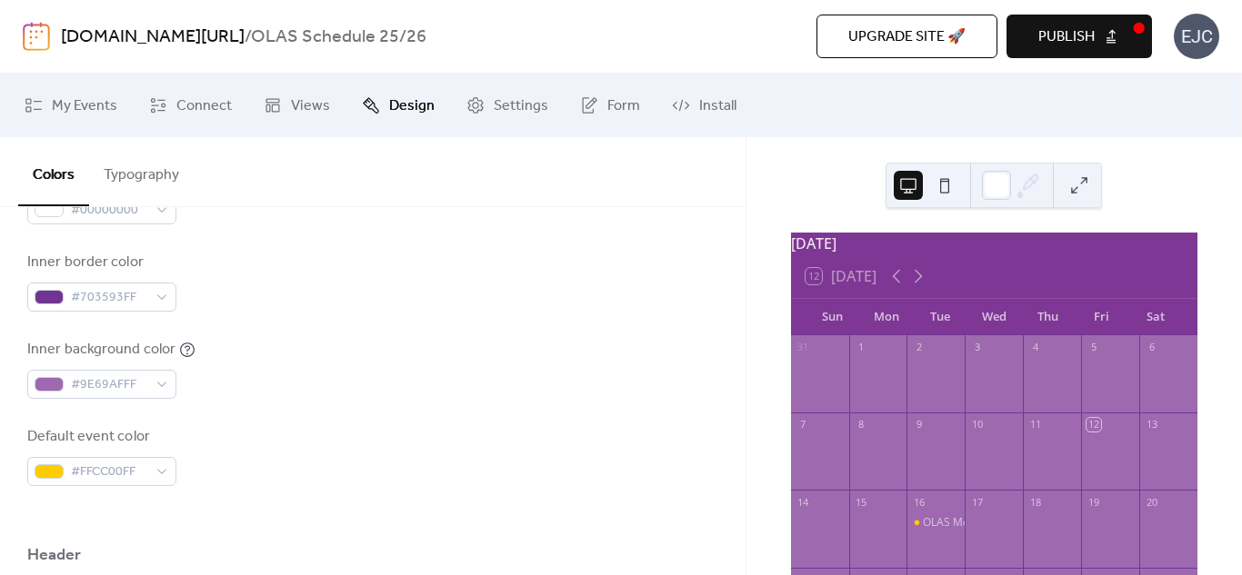
scroll to position [464, 0]
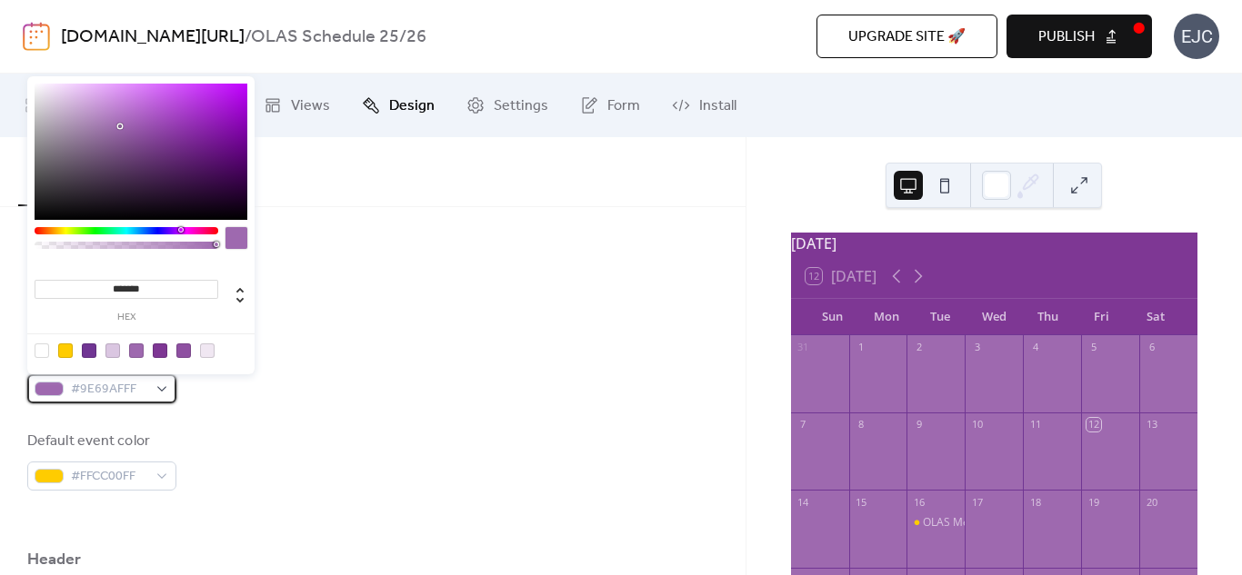
click at [167, 394] on div "#9E69AFFF" at bounding box center [101, 389] width 149 height 29
click at [58, 353] on div at bounding box center [65, 351] width 15 height 15
type input "*******"
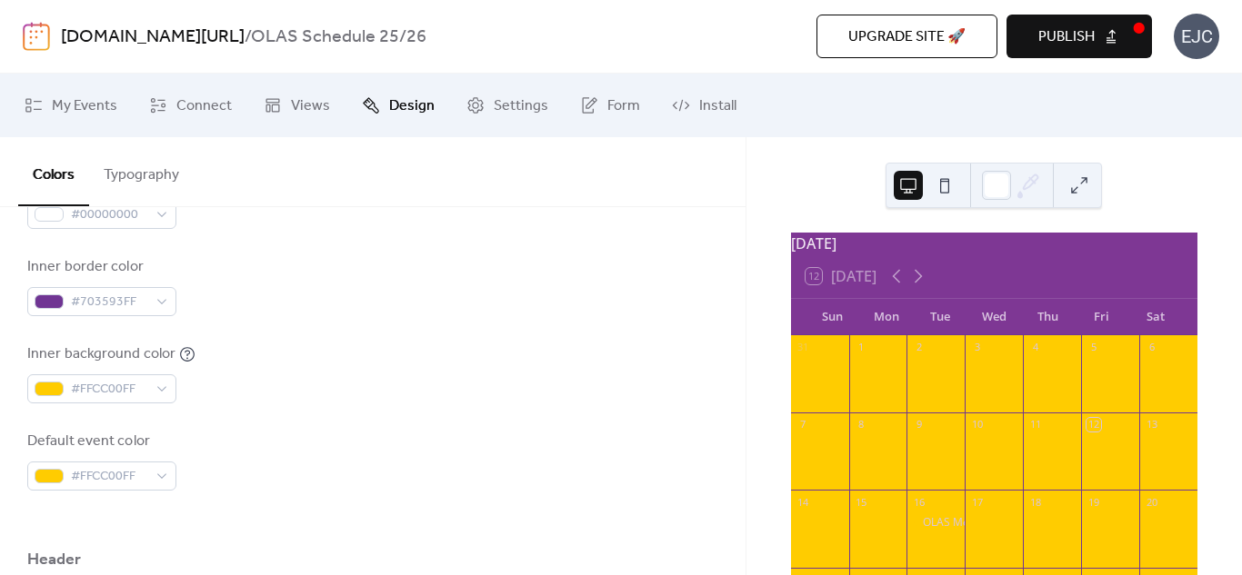
click at [298, 410] on div "Background color #7E3794FF Text color #DAC6E1FF Border color #00000000 Inner bo…" at bounding box center [372, 243] width 691 height 496
click at [133, 397] on span "#FFCC00FF" at bounding box center [109, 390] width 76 height 22
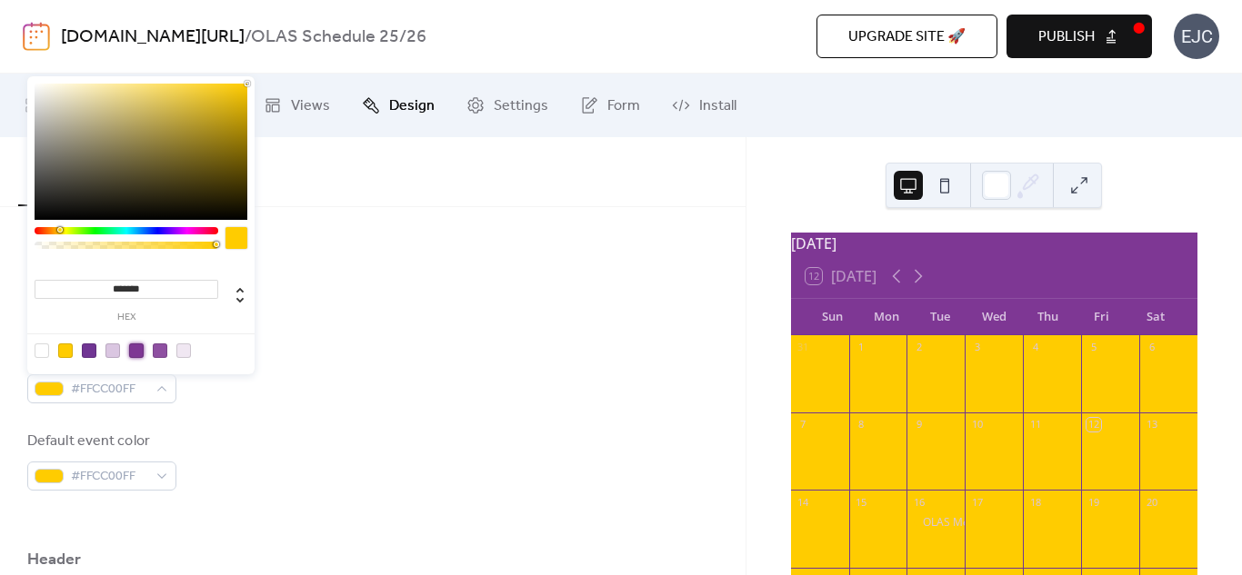
click at [133, 353] on div at bounding box center [136, 351] width 15 height 15
type input "*******"
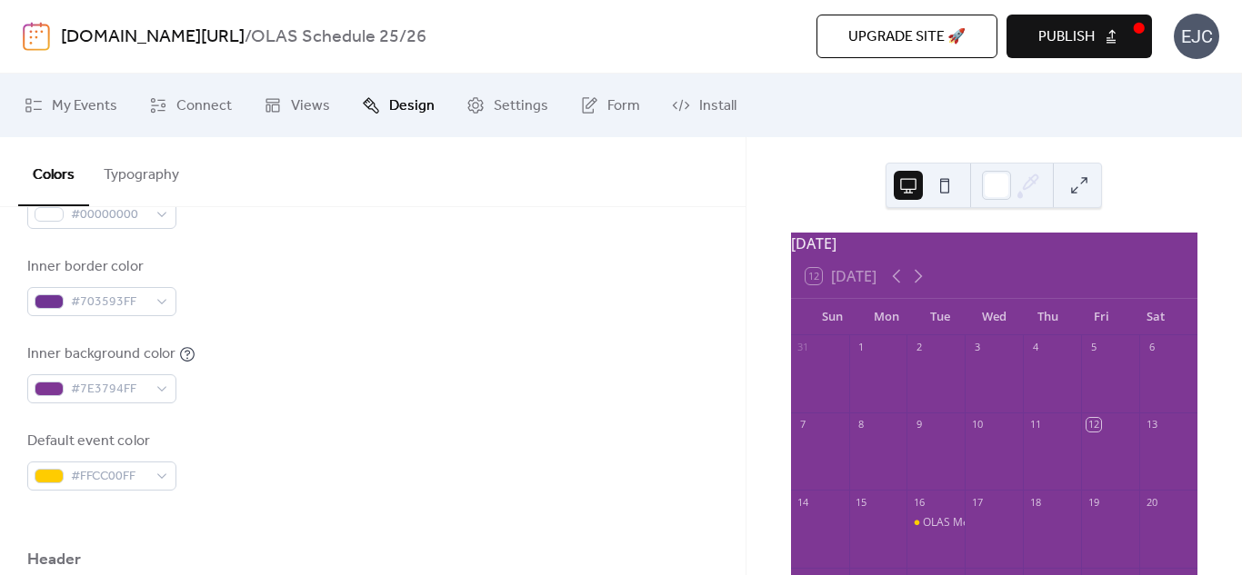
click at [293, 375] on div "Inner background color #7E3794FF" at bounding box center [372, 374] width 691 height 60
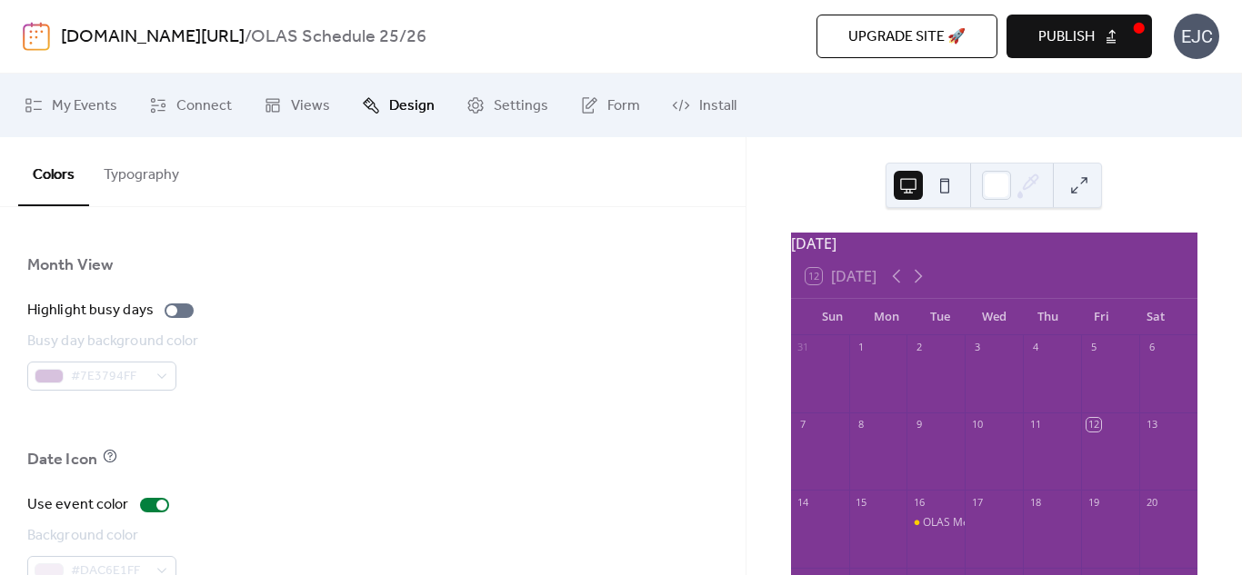
scroll to position [1264, 0]
click at [186, 303] on div at bounding box center [179, 307] width 29 height 15
click at [186, 303] on div at bounding box center [186, 307] width 11 height 11
click at [186, 303] on div at bounding box center [179, 307] width 29 height 15
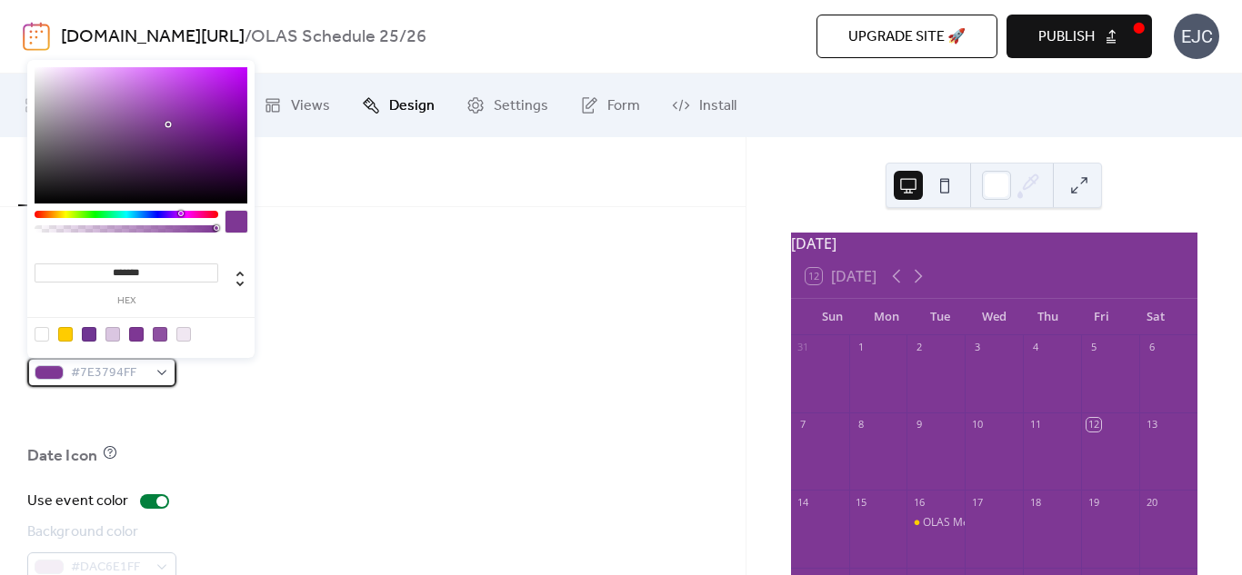
click at [146, 378] on span "#7E3794FF" at bounding box center [109, 374] width 76 height 22
click at [63, 325] on div at bounding box center [140, 334] width 231 height 34
click at [64, 328] on div at bounding box center [65, 334] width 15 height 15
type input "*******"
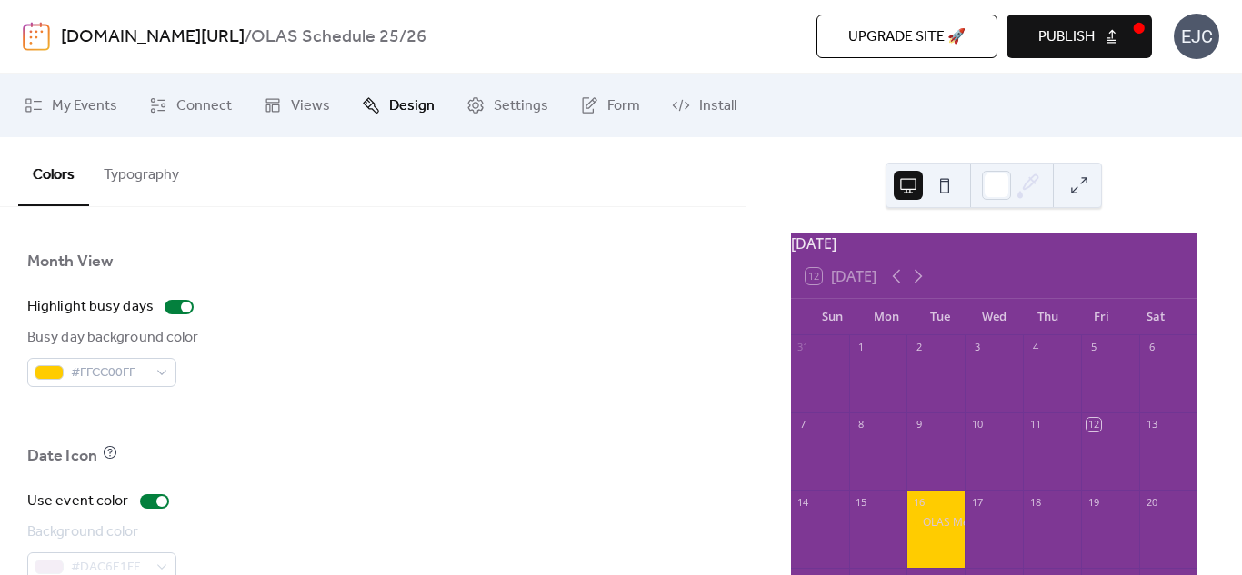
click at [318, 404] on div at bounding box center [372, 416] width 691 height 58
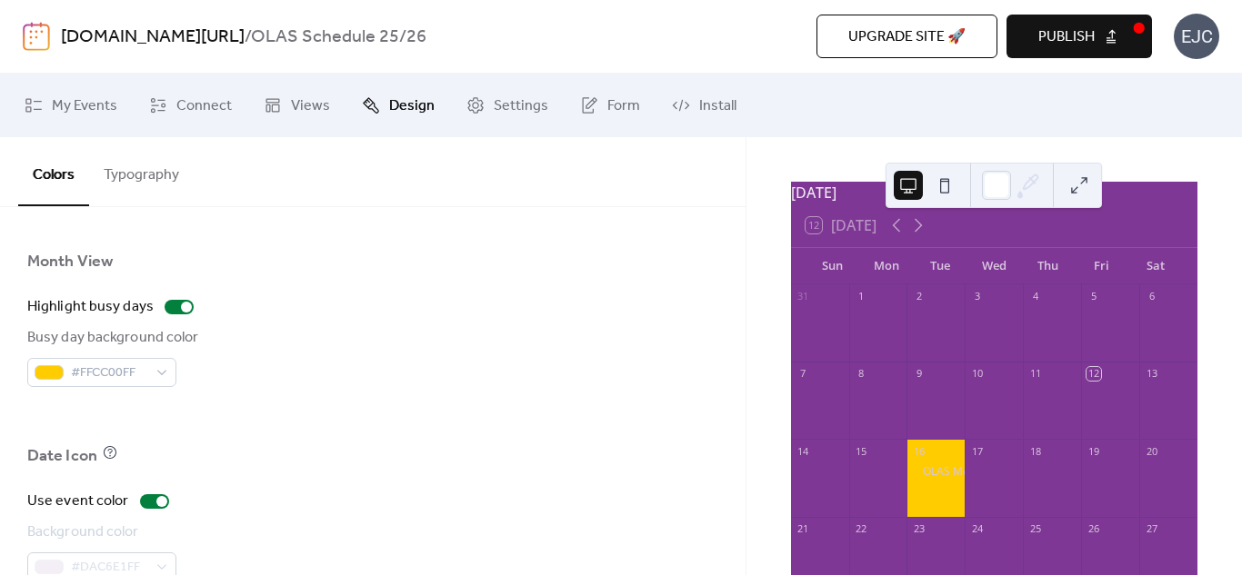
scroll to position [54, 0]
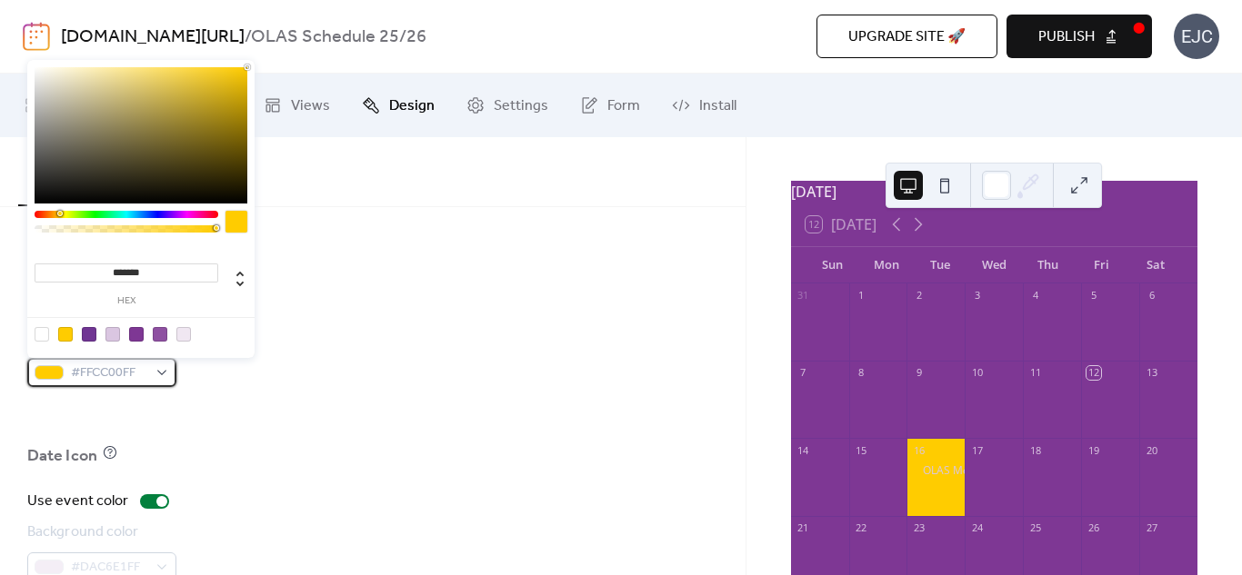
click at [56, 374] on div at bounding box center [49, 372] width 29 height 15
click at [111, 334] on div at bounding box center [112, 334] width 15 height 15
type input "*******"
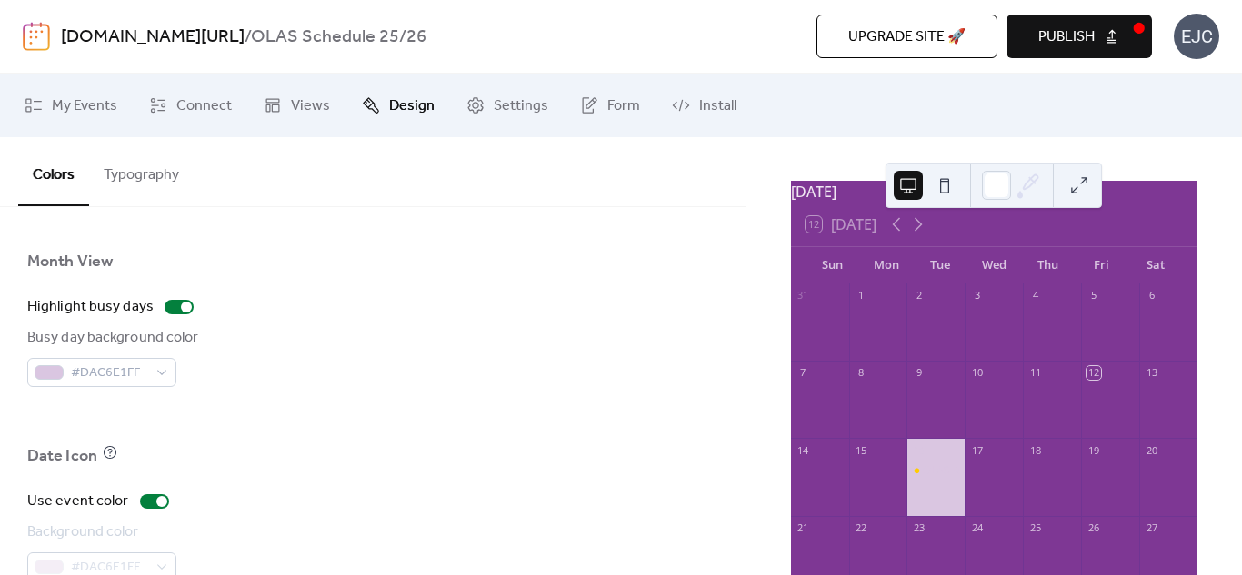
click at [381, 420] on div at bounding box center [372, 416] width 691 height 58
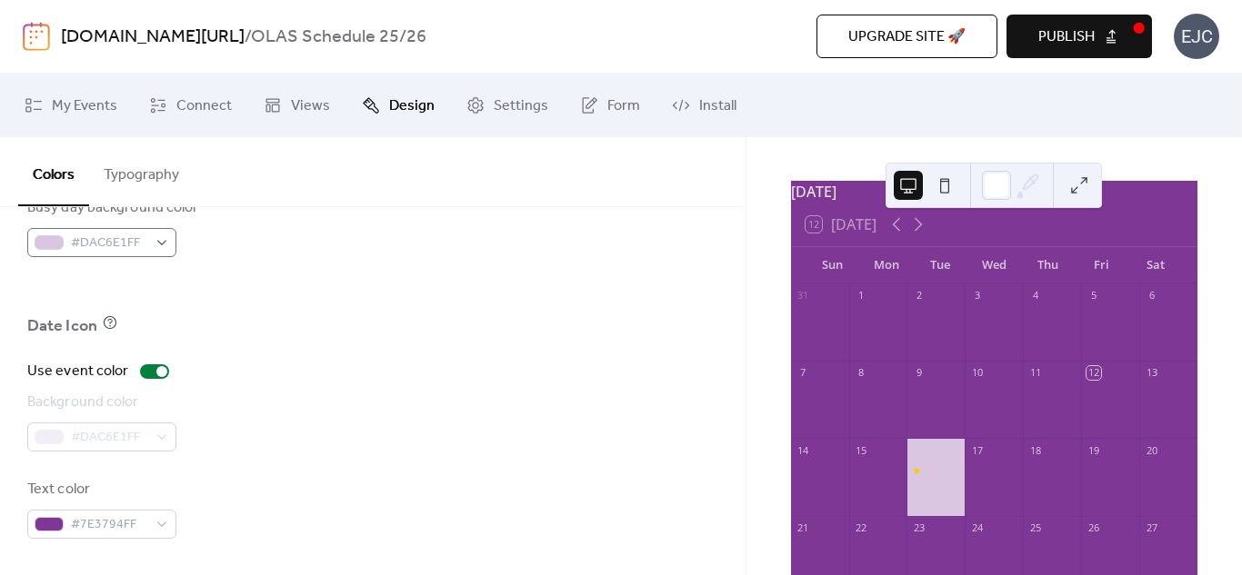
scroll to position [1270, 0]
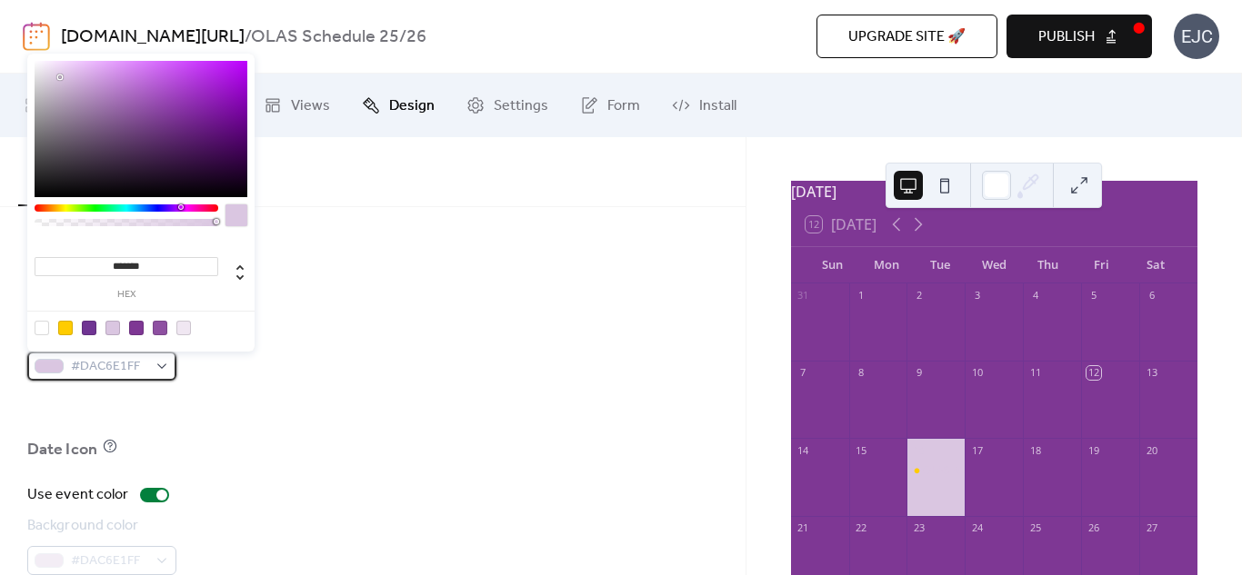
click at [110, 373] on span "#DAC6E1FF" at bounding box center [109, 367] width 76 height 22
click at [158, 325] on div at bounding box center [160, 328] width 15 height 15
type input "*******"
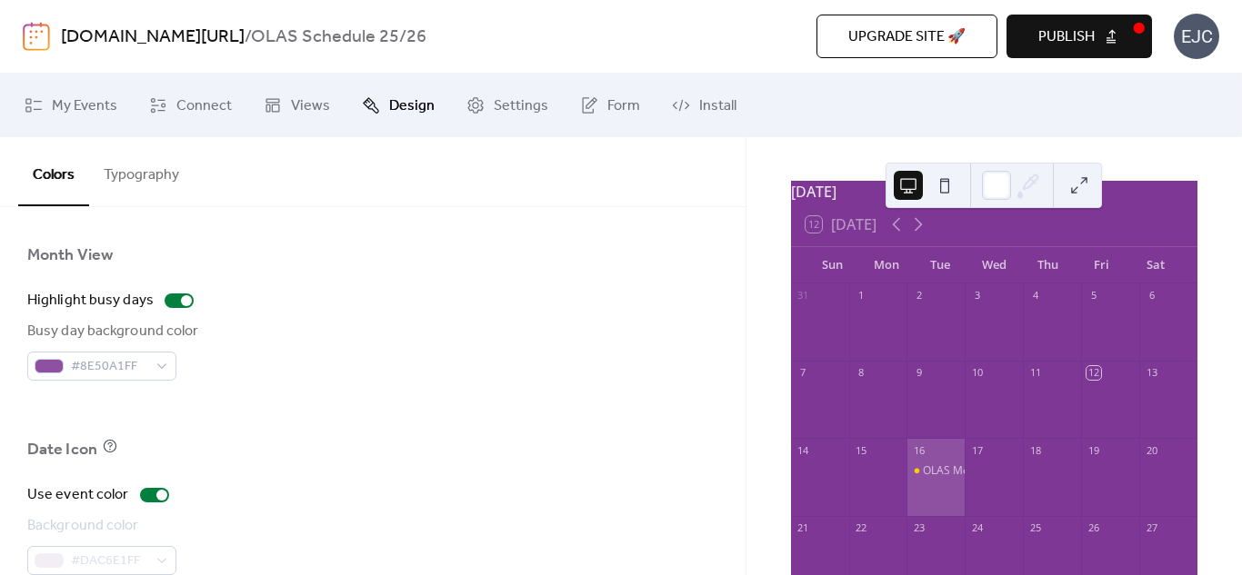
click at [359, 425] on div at bounding box center [372, 410] width 691 height 58
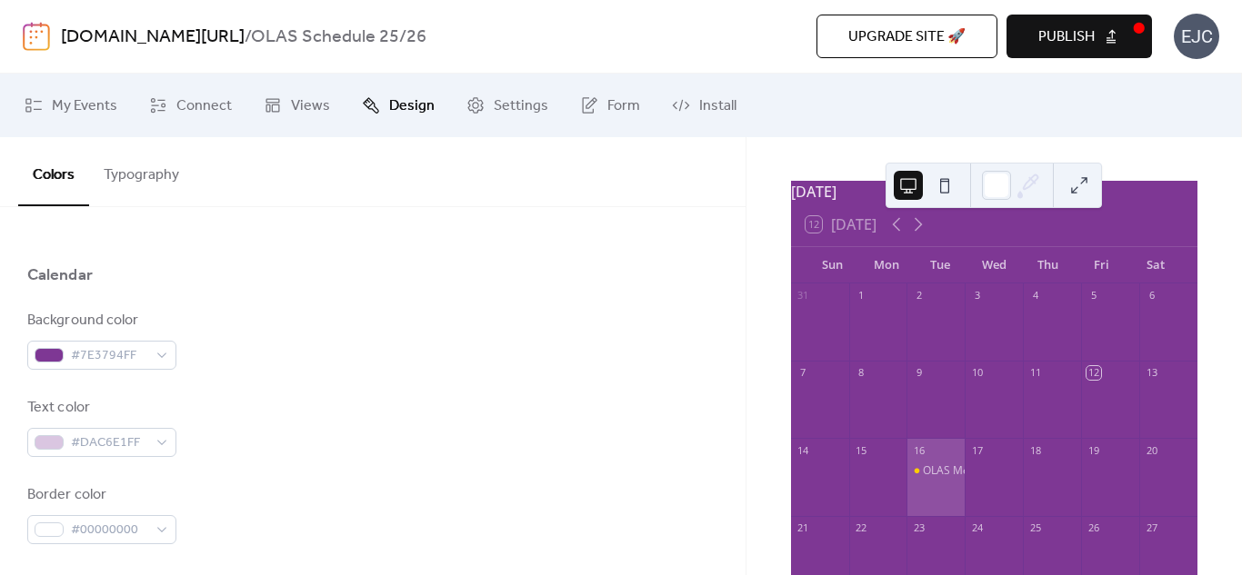
scroll to position [0, 0]
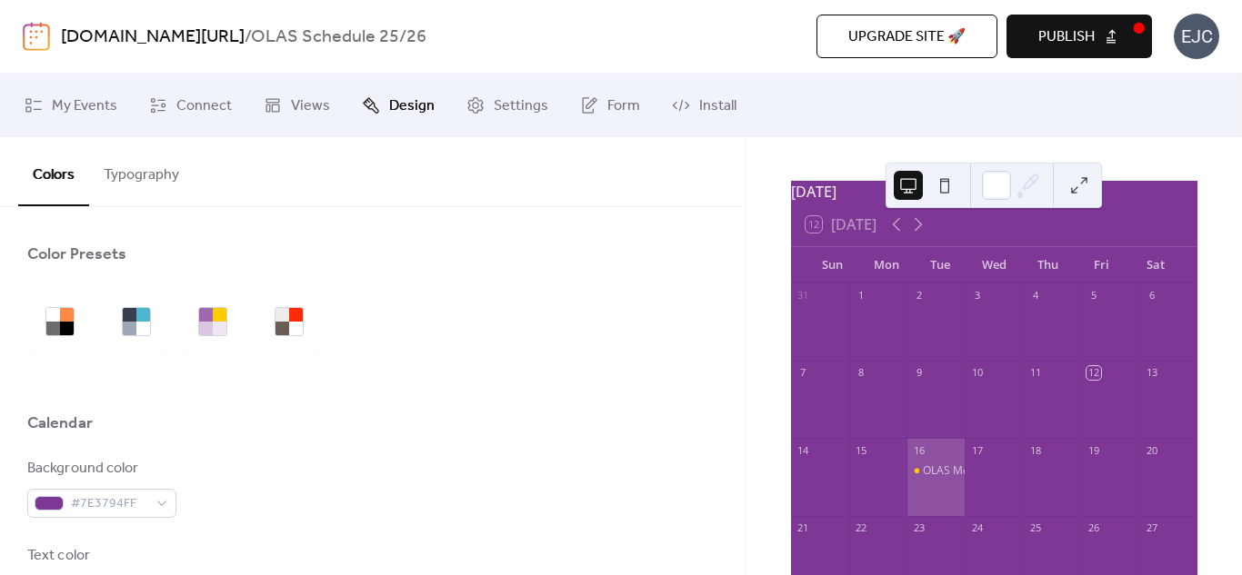
click at [1022, 55] on button "Publish" at bounding box center [1078, 37] width 145 height 44
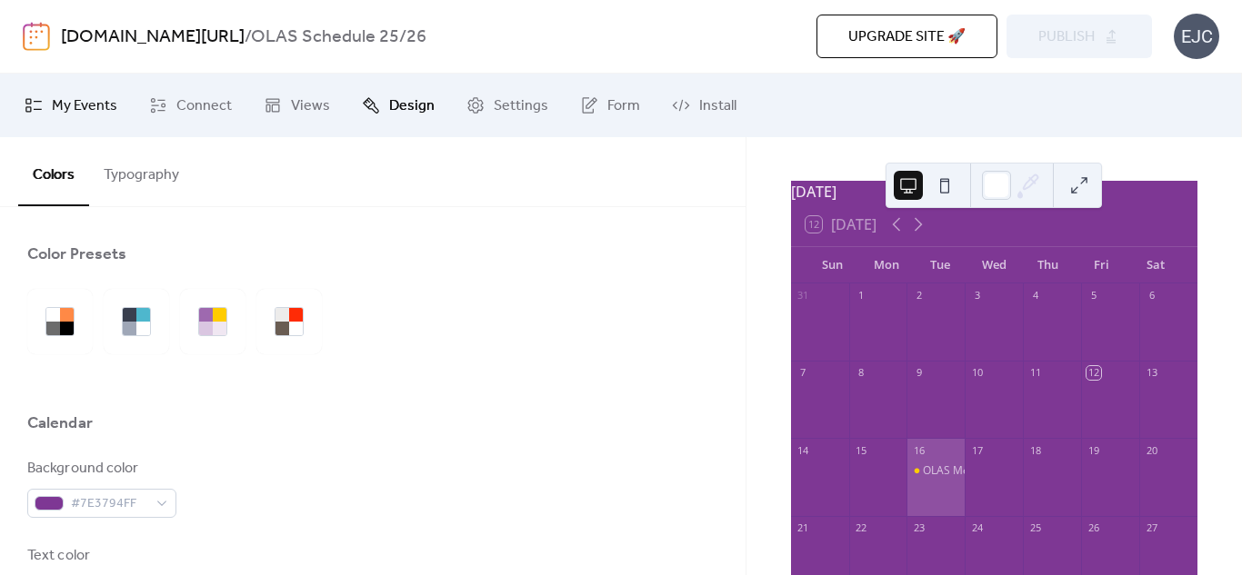
click at [102, 95] on span "My Events" at bounding box center [84, 106] width 65 height 22
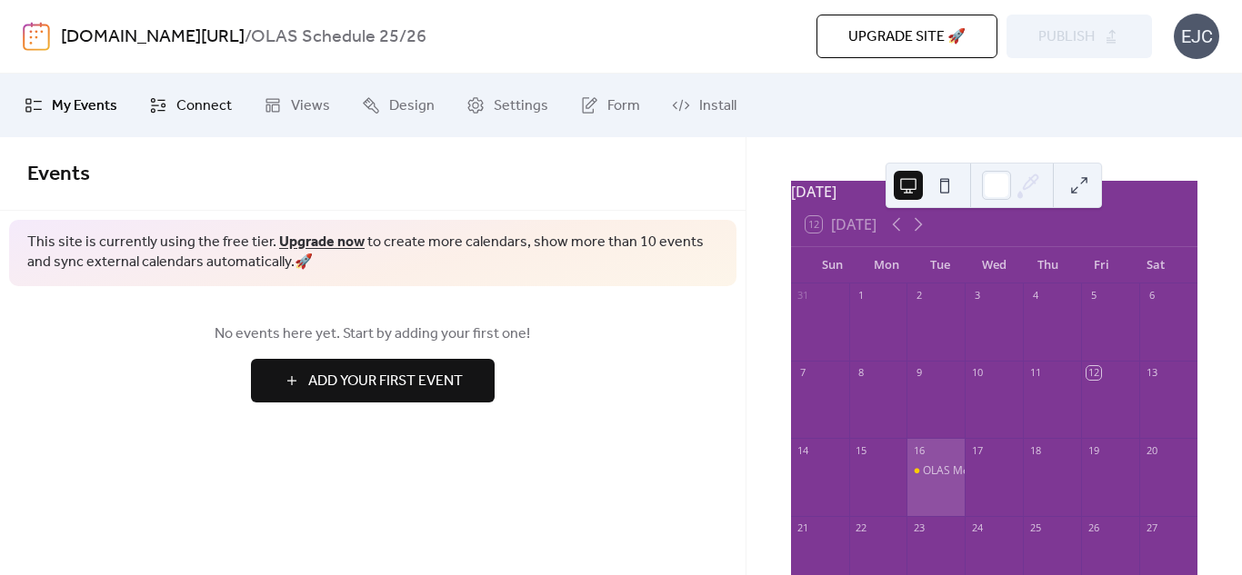
click at [213, 108] on span "Connect" at bounding box center [203, 106] width 55 height 22
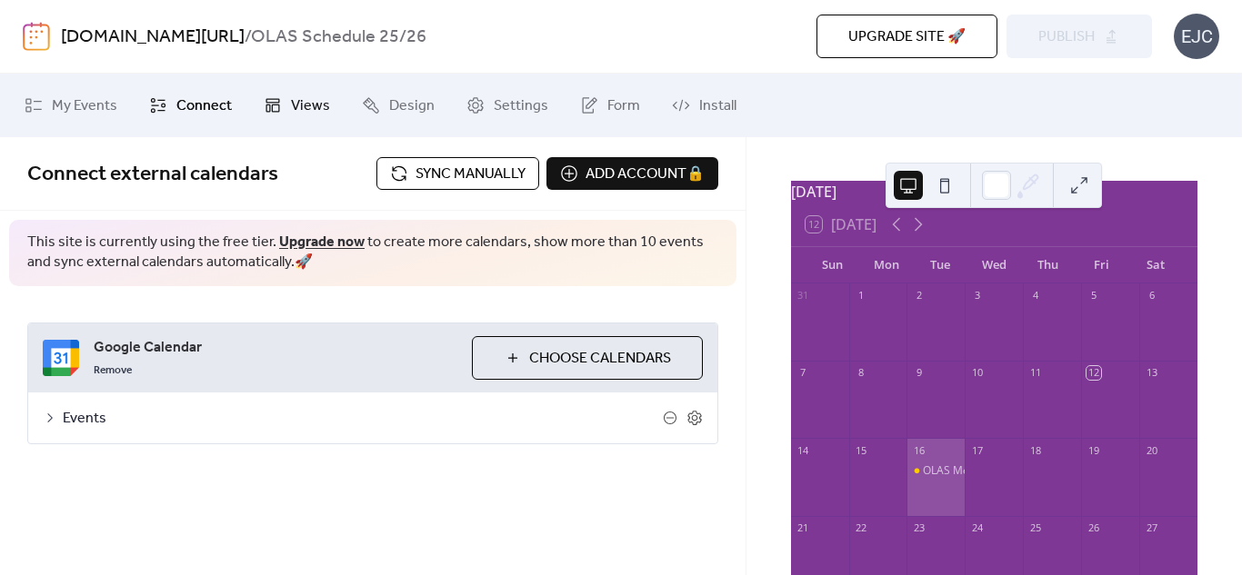
click at [277, 99] on icon at bounding box center [273, 105] width 18 height 18
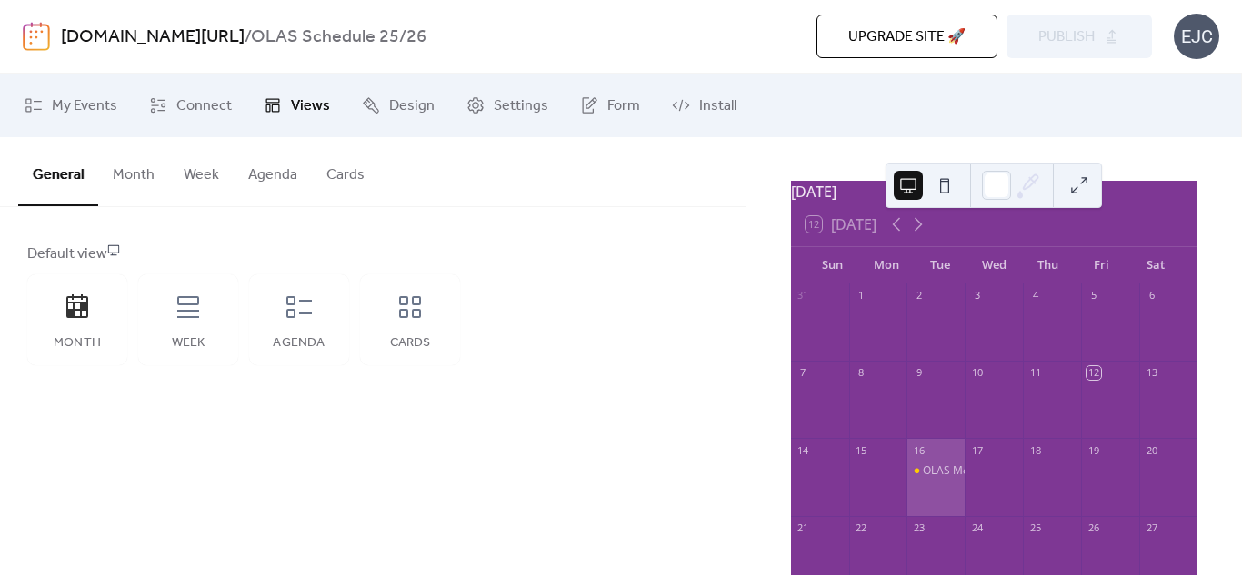
click at [277, 99] on icon at bounding box center [273, 105] width 18 height 18
click at [282, 313] on div "Agenda" at bounding box center [299, 320] width 100 height 91
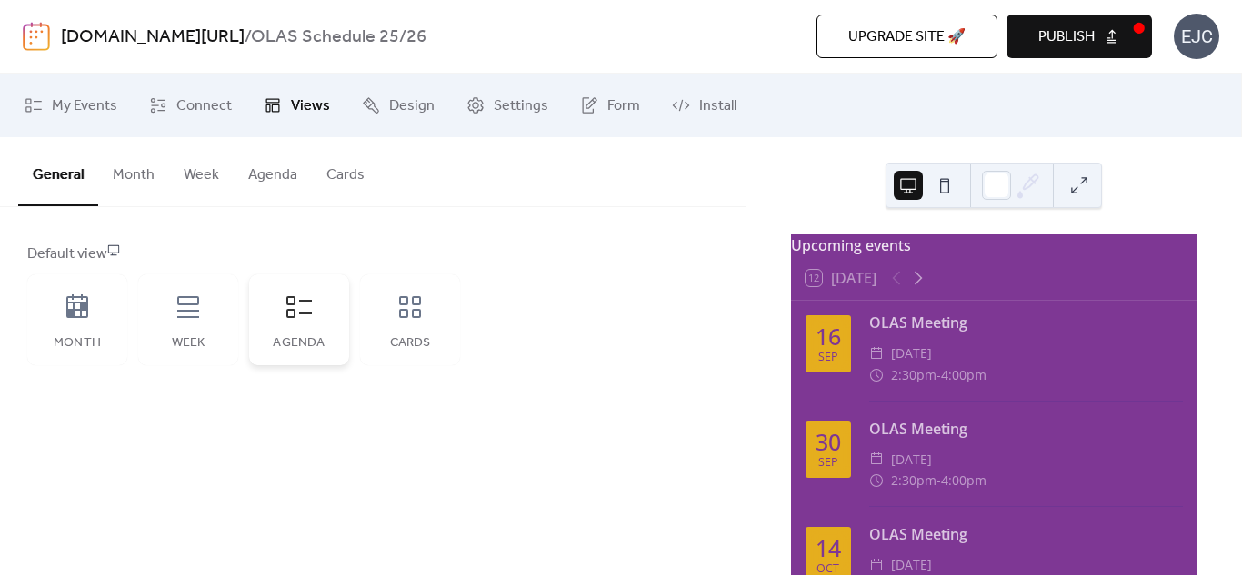
click at [290, 311] on icon at bounding box center [298, 307] width 25 height 22
click at [1025, 20] on button "Publish" at bounding box center [1078, 37] width 145 height 44
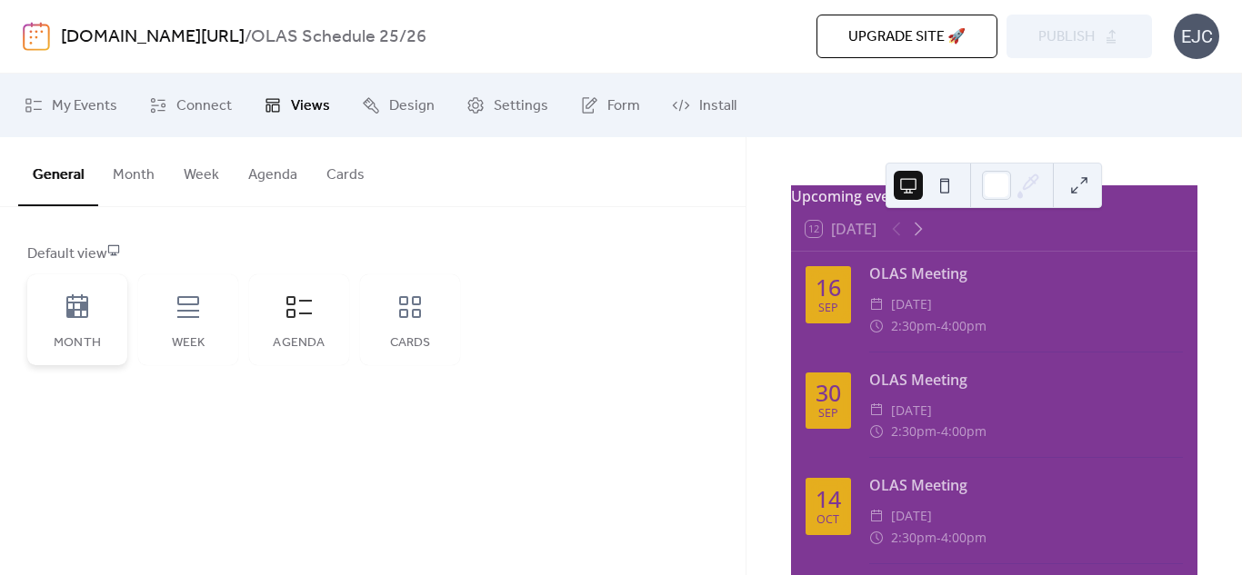
click at [86, 310] on icon at bounding box center [77, 307] width 22 height 24
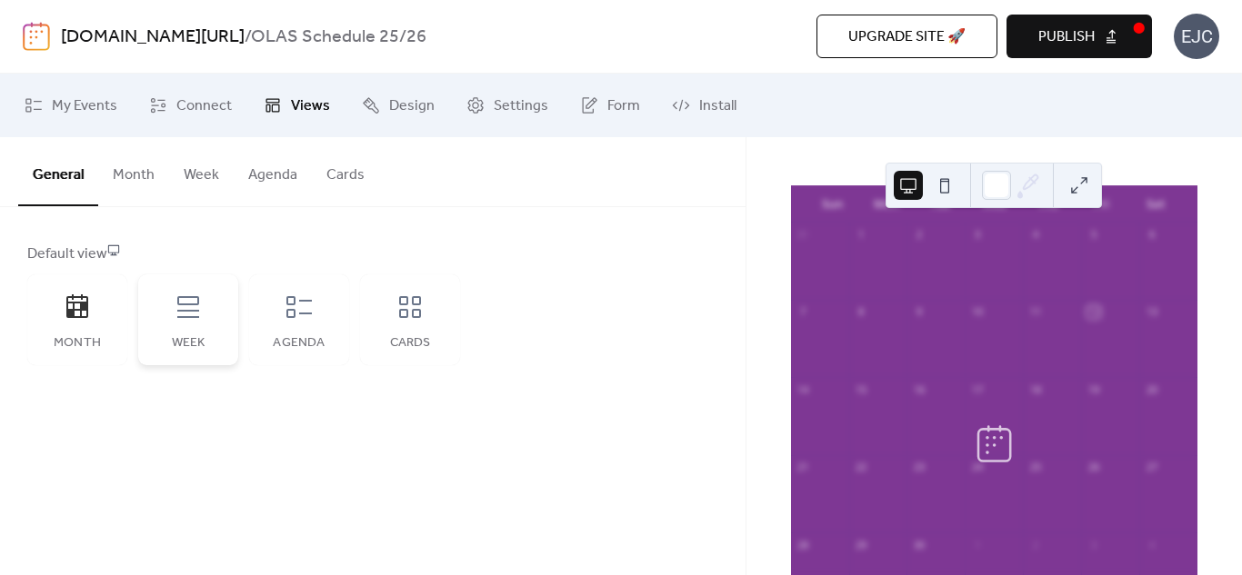
scroll to position [0, 0]
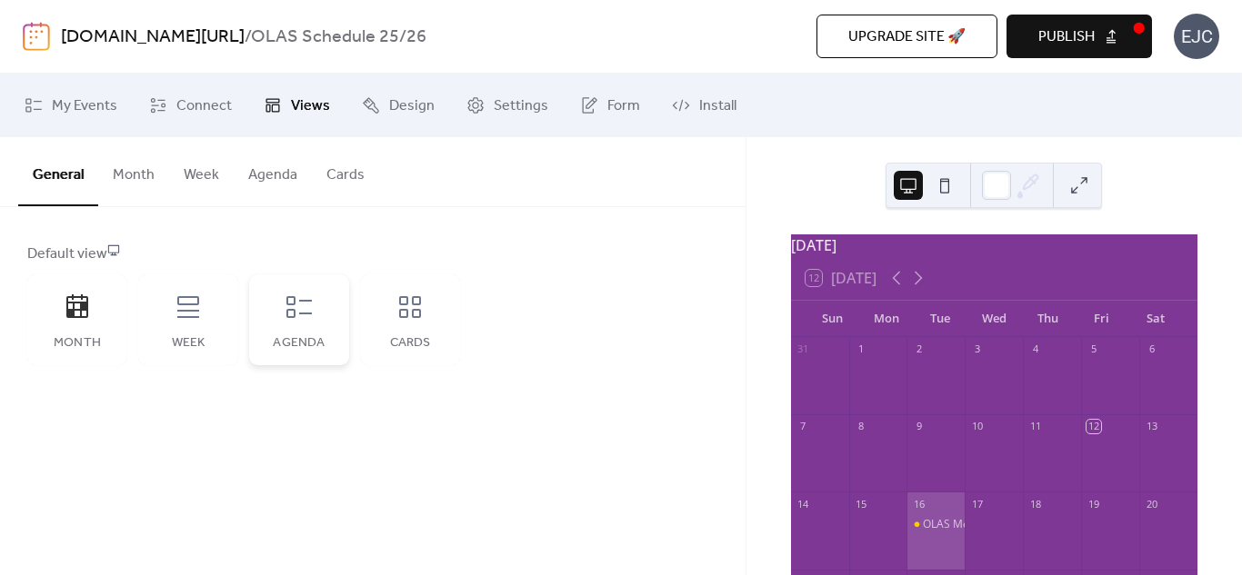
click at [314, 309] on div "Agenda" at bounding box center [299, 320] width 100 height 91
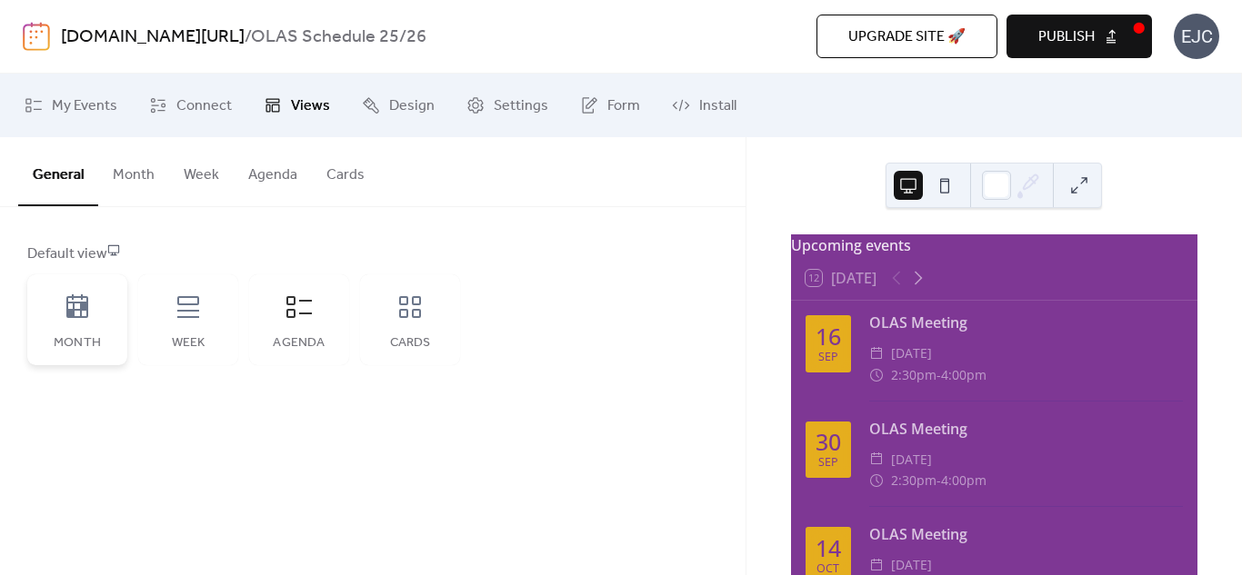
click at [71, 330] on div "Month" at bounding box center [77, 320] width 100 height 91
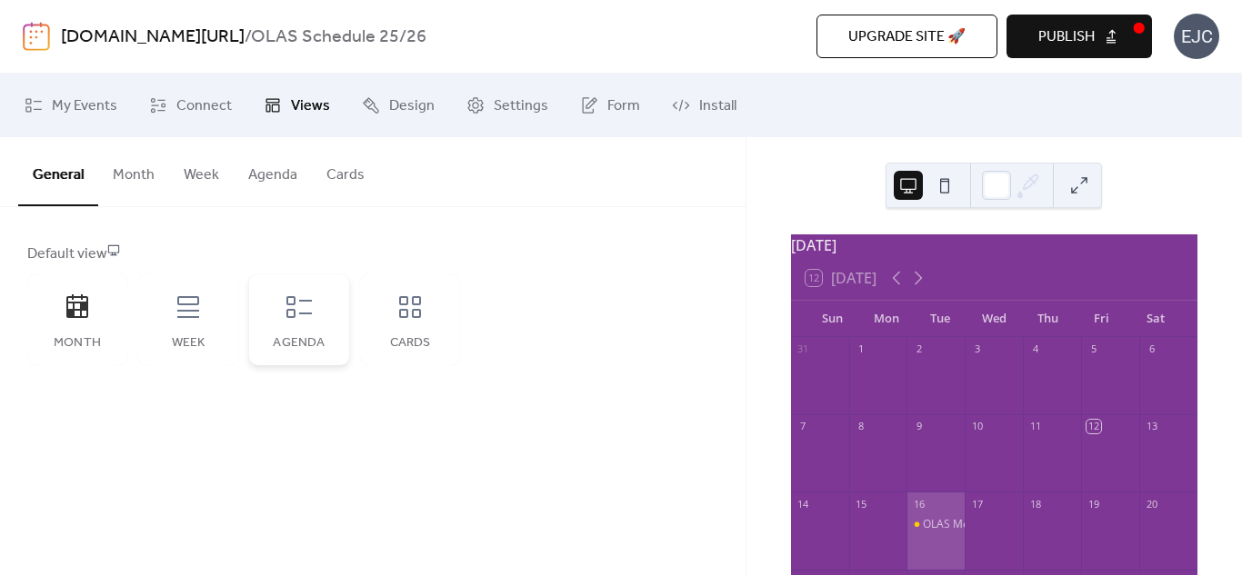
click at [290, 299] on icon at bounding box center [299, 307] width 29 height 29
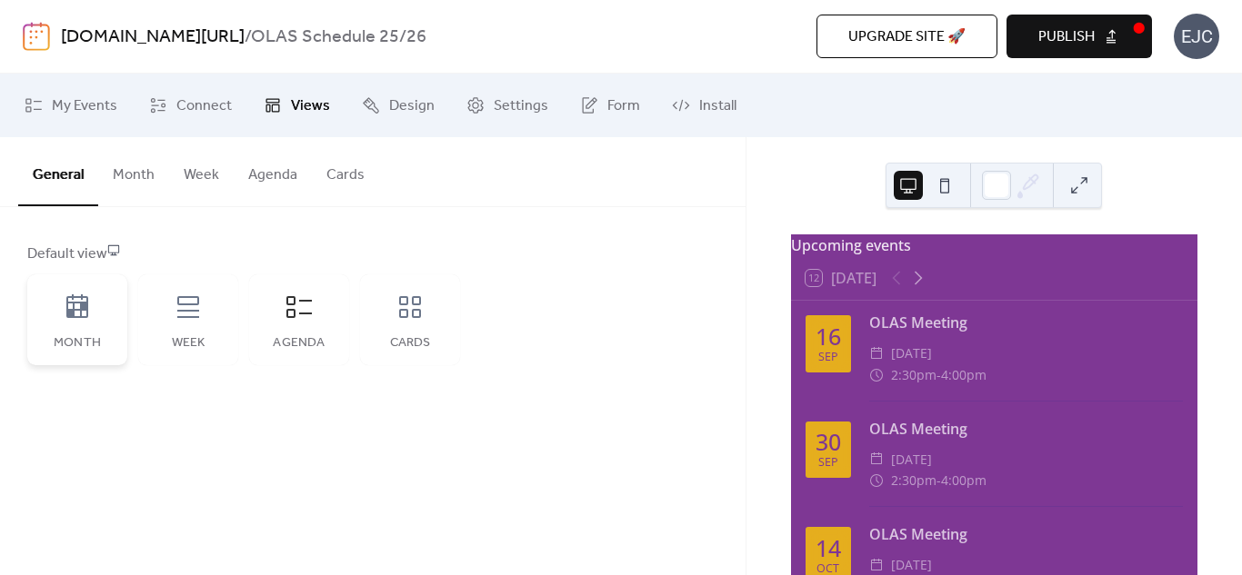
click at [97, 321] on div "Month" at bounding box center [77, 320] width 100 height 91
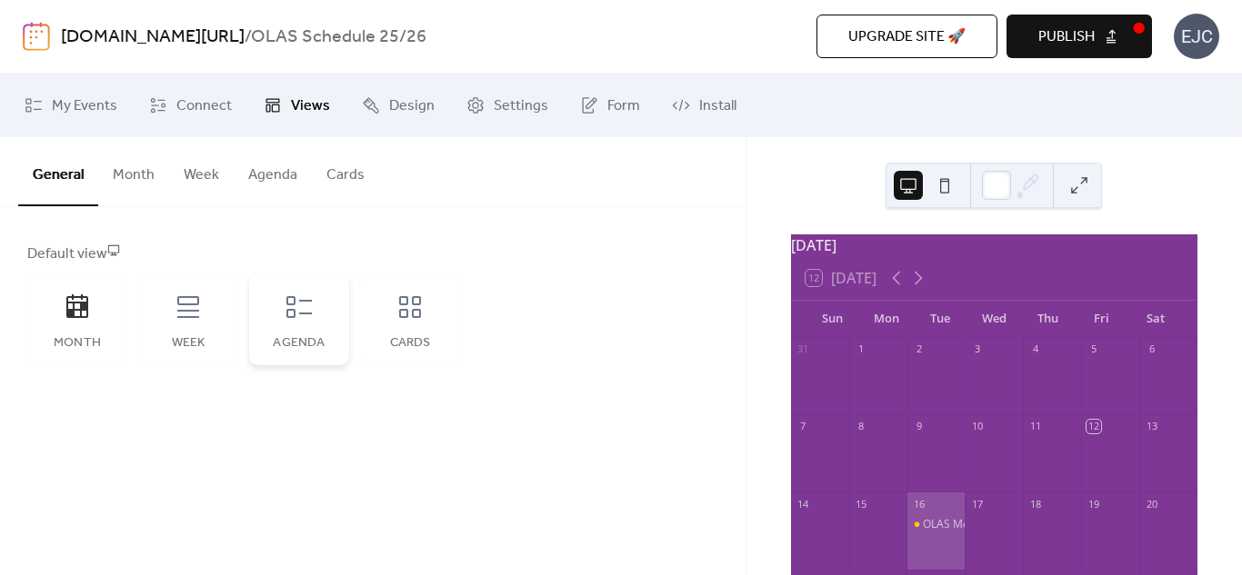
click at [291, 305] on icon at bounding box center [298, 307] width 25 height 22
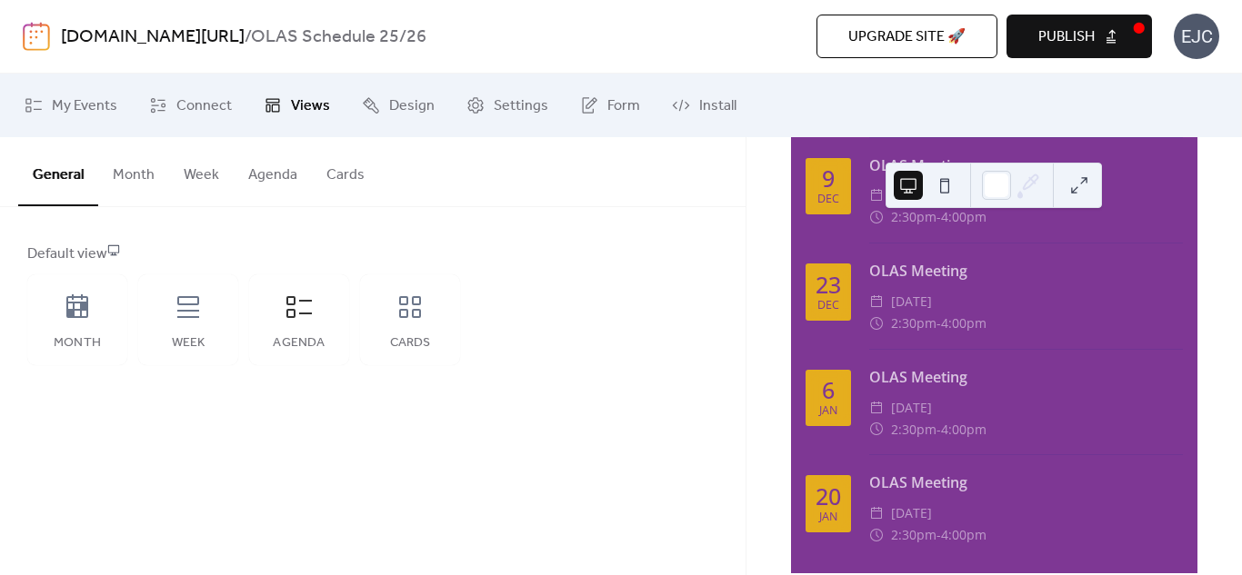
scroll to position [874, 0]
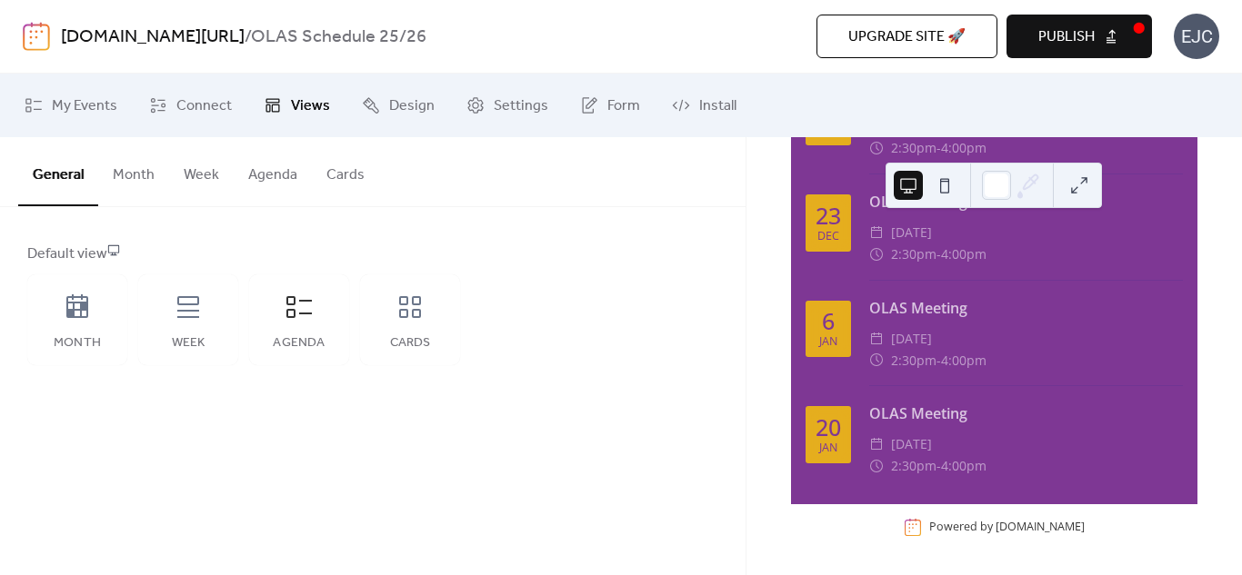
click at [1111, 36] on button "Publish" at bounding box center [1078, 37] width 145 height 44
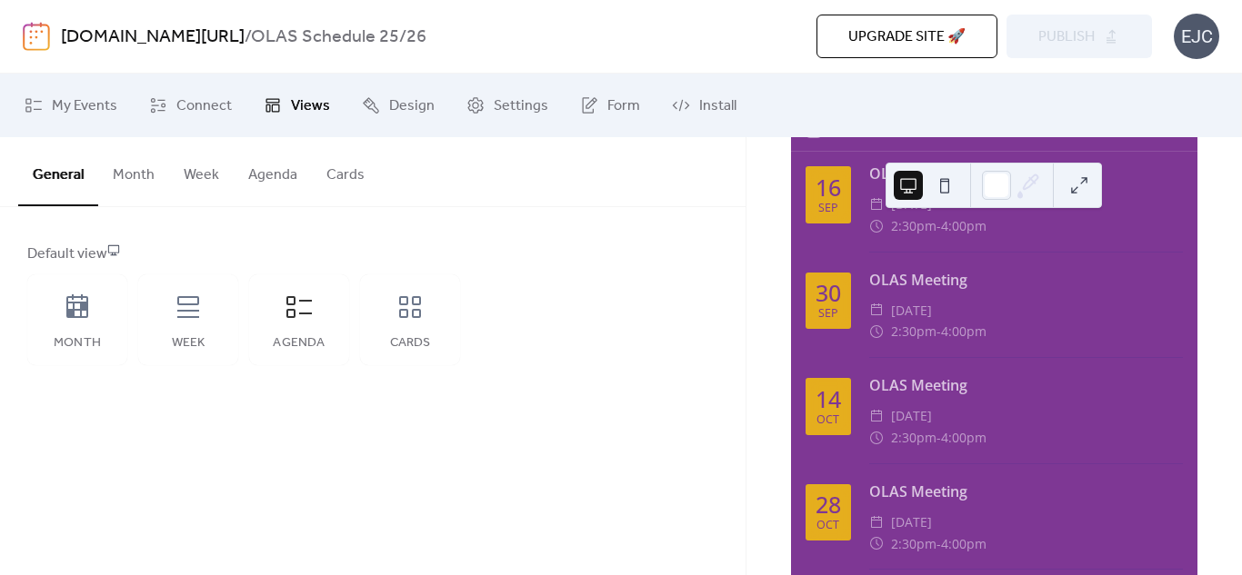
scroll to position [0, 0]
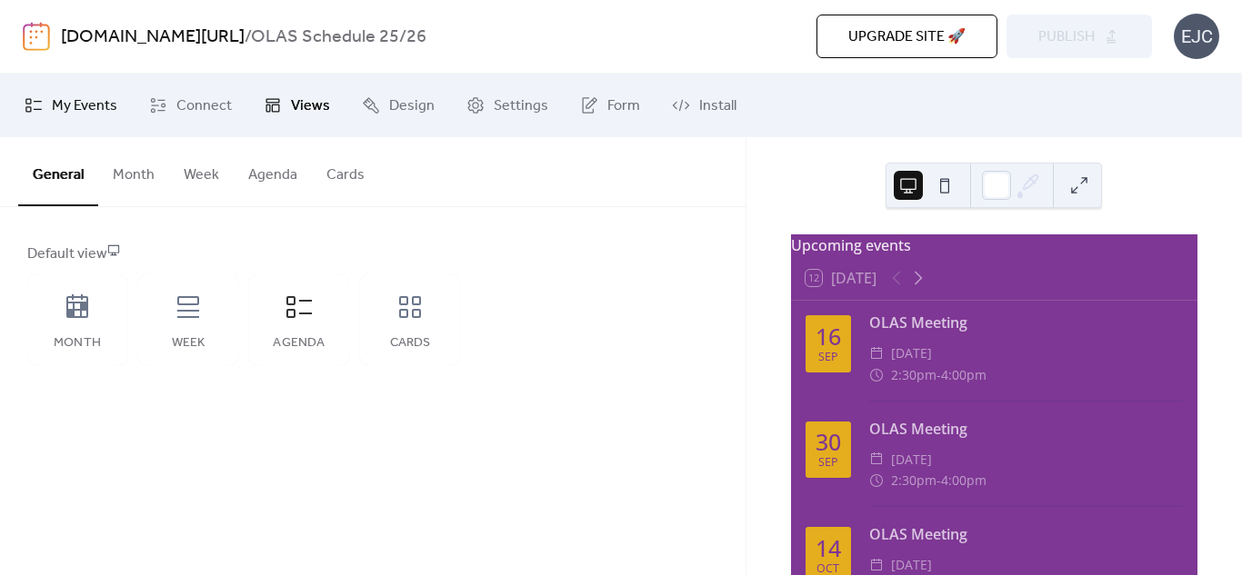
click at [68, 99] on span "My Events" at bounding box center [84, 106] width 65 height 22
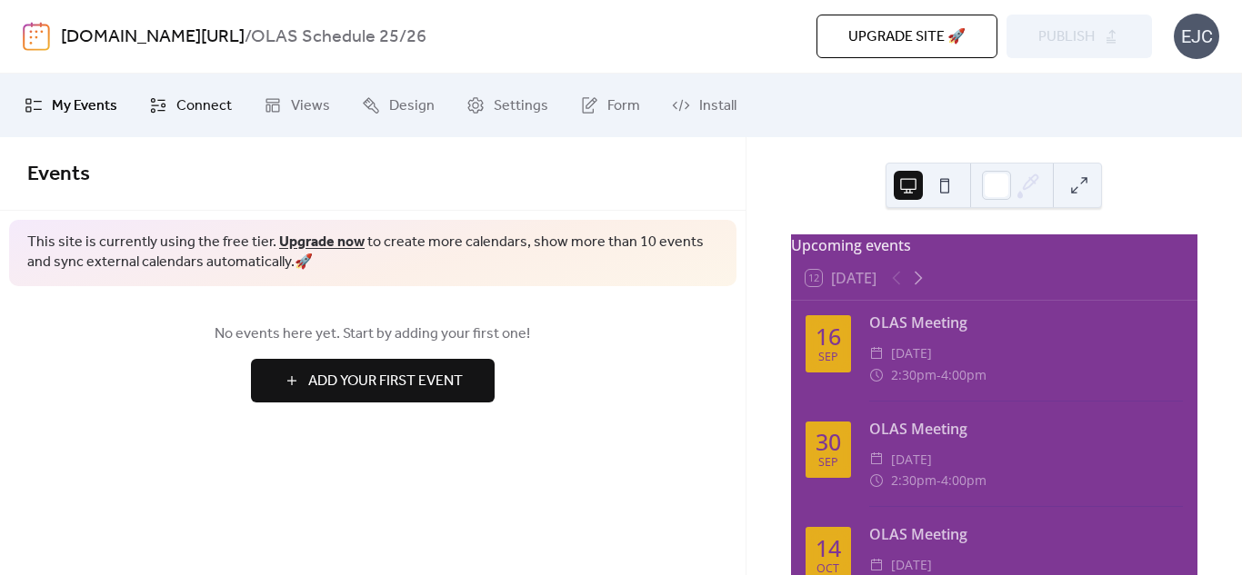
click at [166, 103] on link "Connect" at bounding box center [190, 105] width 110 height 49
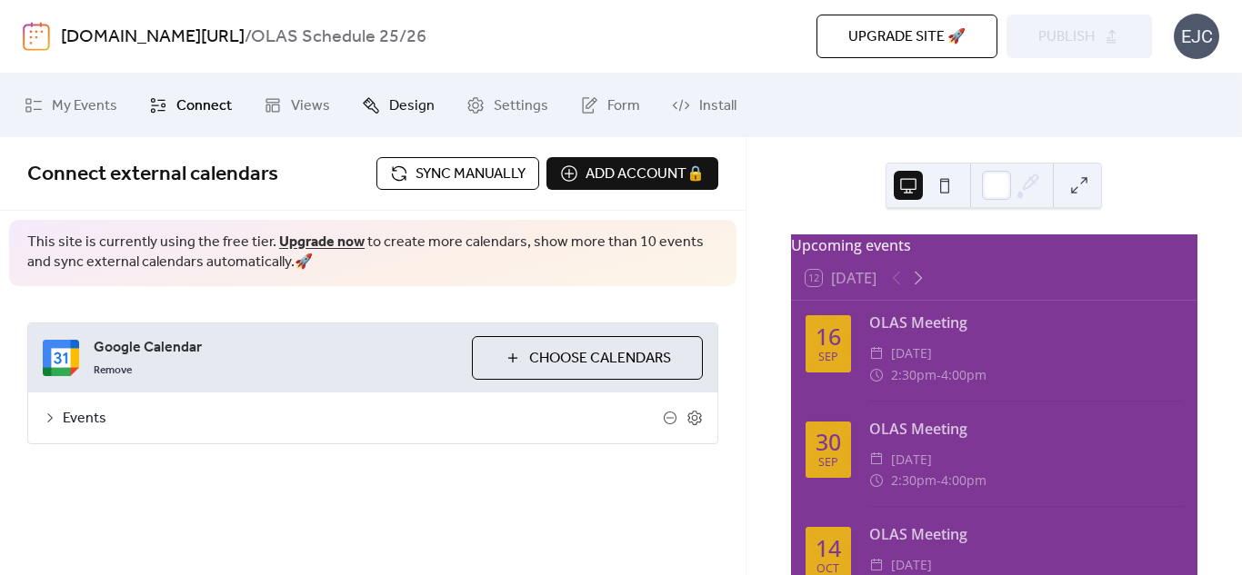
click at [389, 95] on span "Design" at bounding box center [411, 106] width 45 height 22
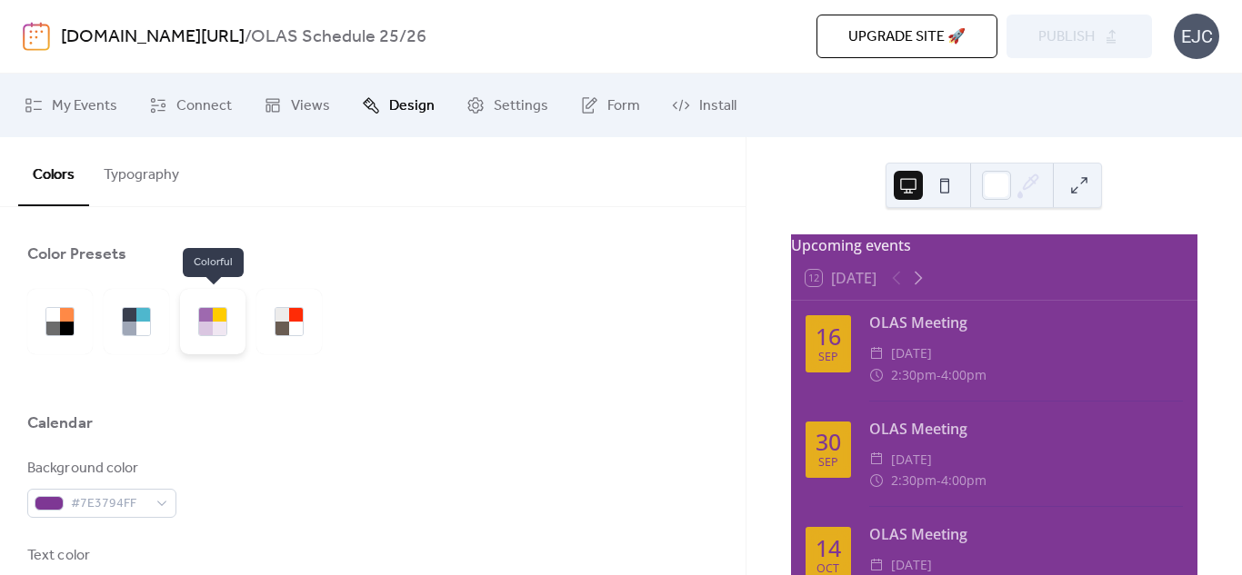
click at [216, 307] on div at bounding box center [212, 321] width 29 height 29
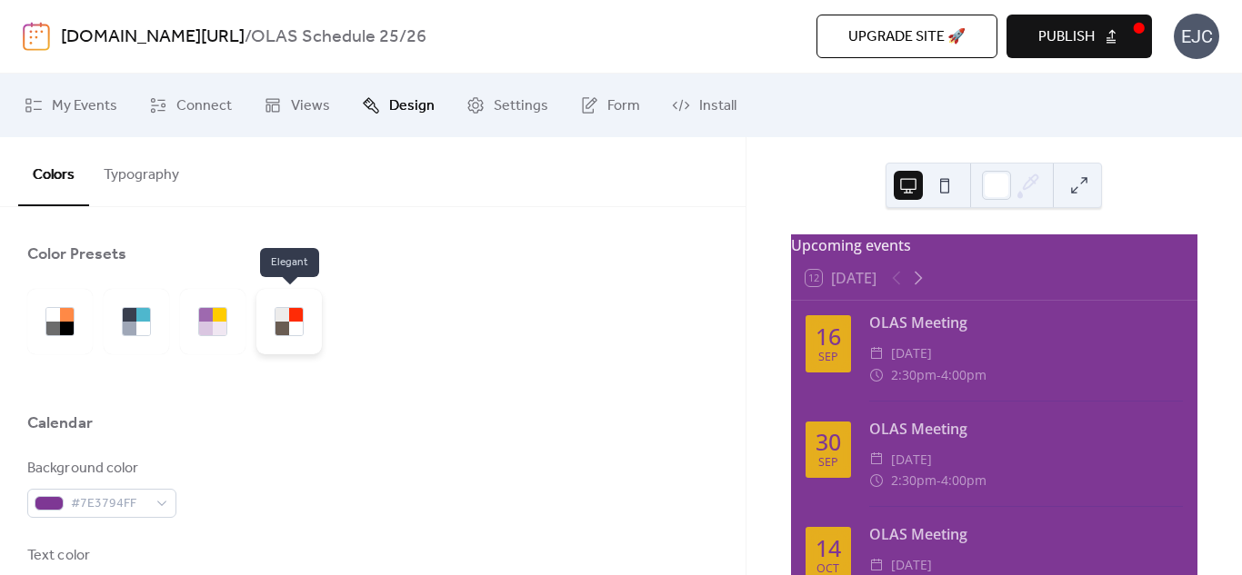
click at [268, 322] on div at bounding box center [288, 321] width 65 height 65
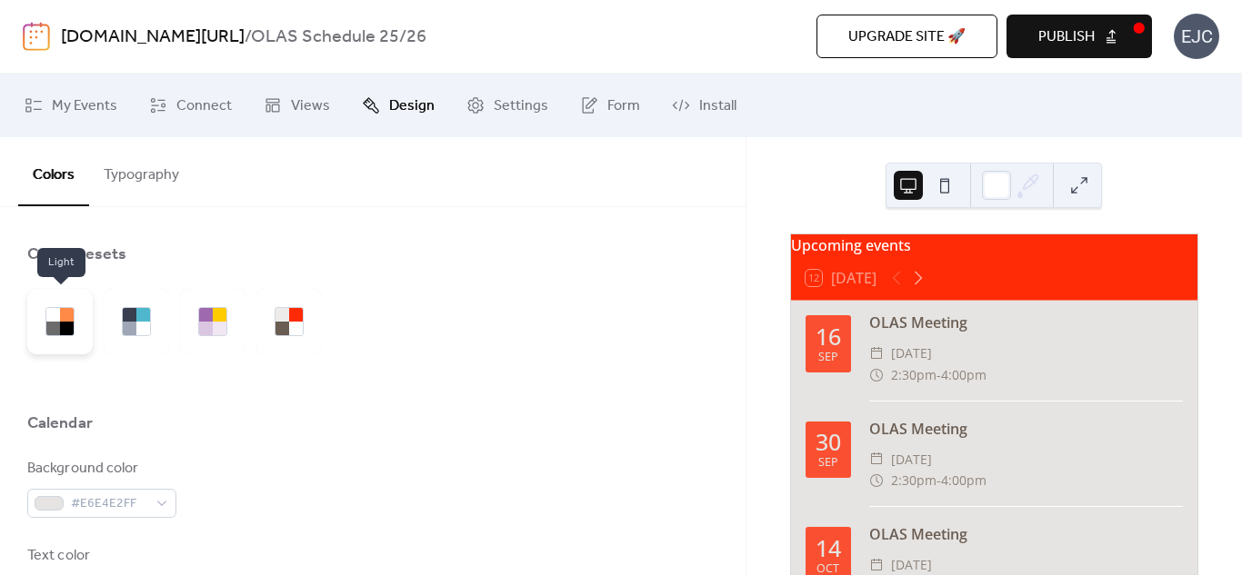
click at [73, 325] on div at bounding box center [67, 329] width 14 height 14
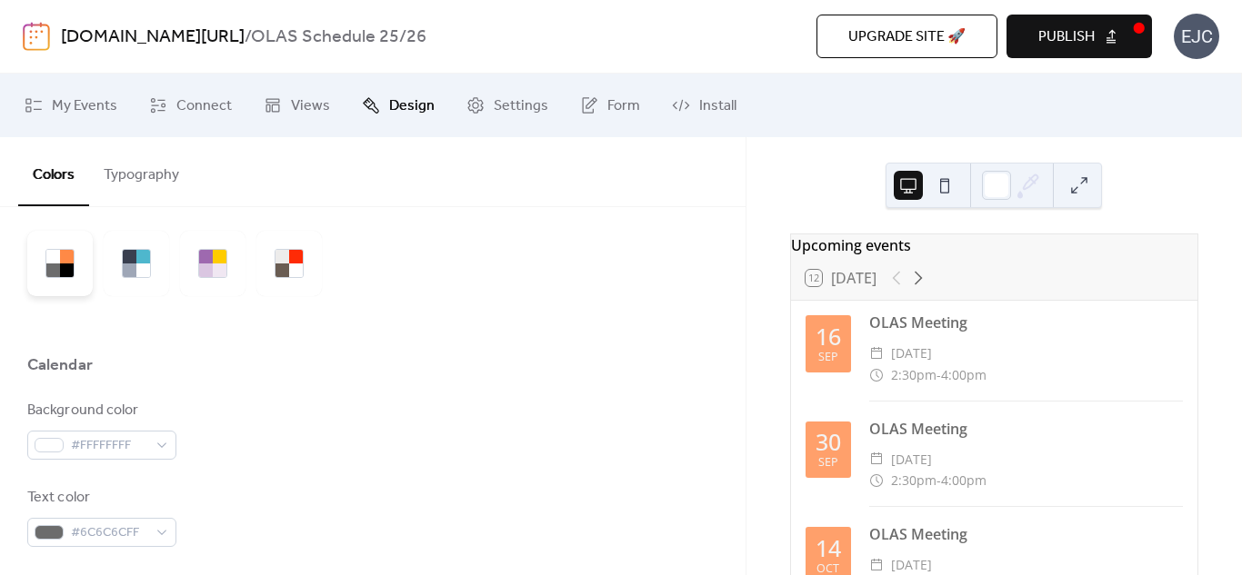
scroll to position [61, 0]
click at [1060, 42] on span "Publish" at bounding box center [1066, 37] width 56 height 22
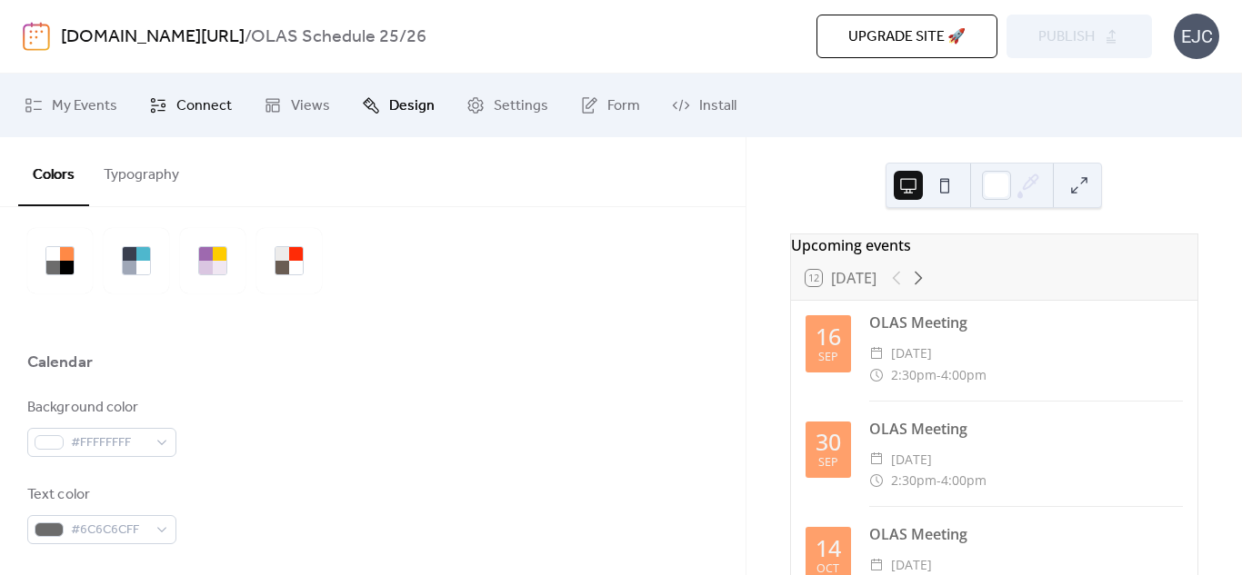
click at [223, 108] on span "Connect" at bounding box center [203, 106] width 55 height 22
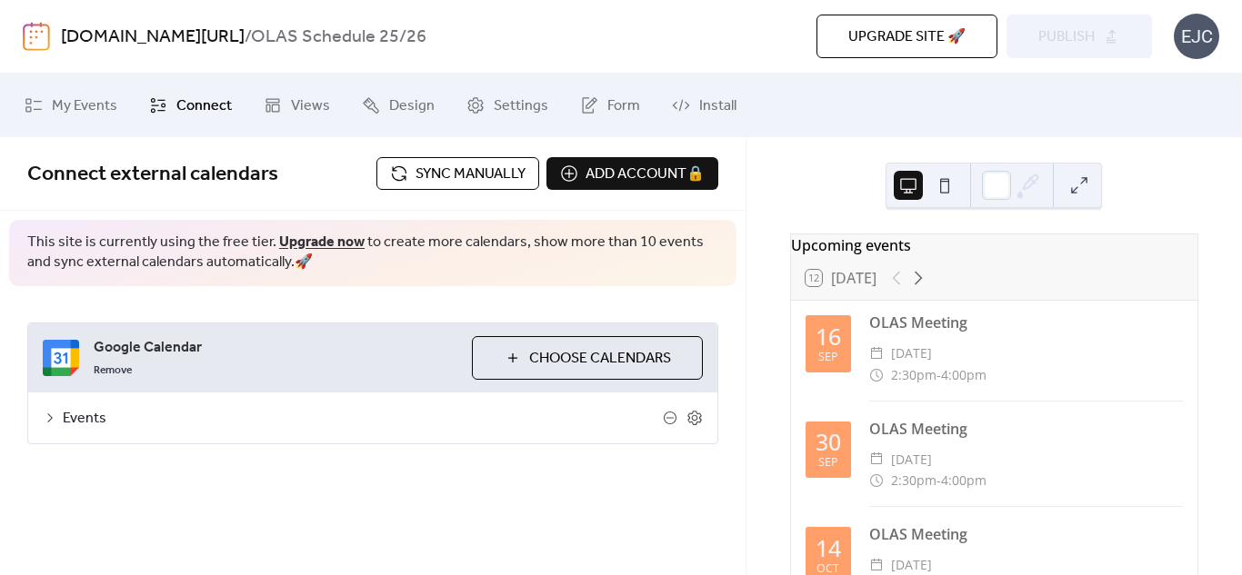
click at [500, 165] on span "Sync manually" at bounding box center [470, 175] width 110 height 22
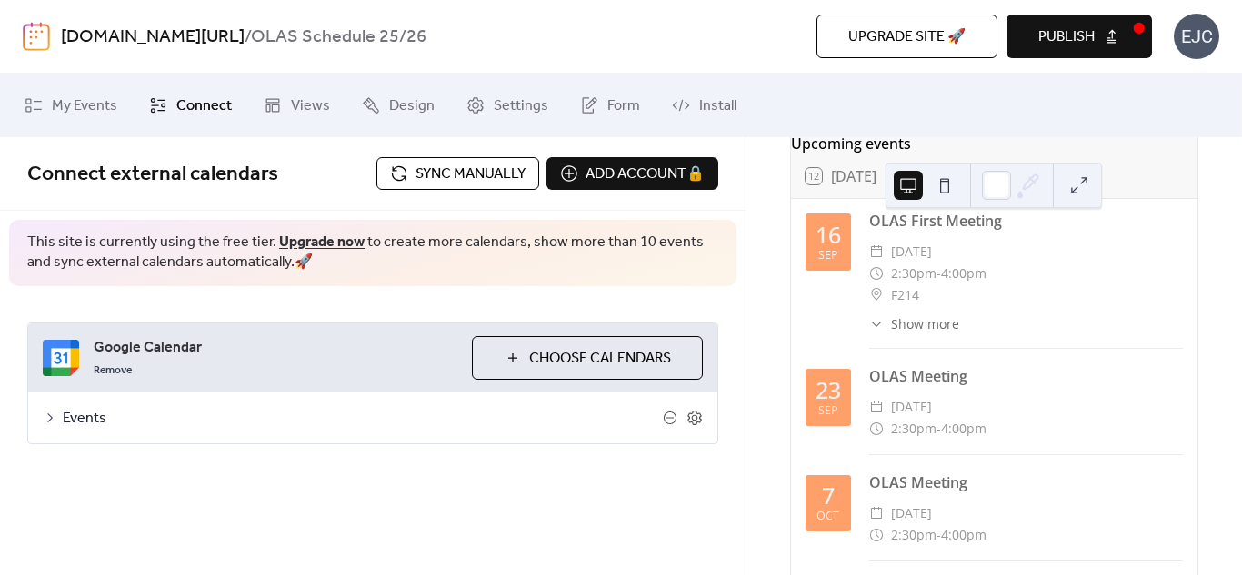
scroll to position [103, 0]
click at [1038, 35] on span "Publish" at bounding box center [1066, 37] width 56 height 22
click at [1037, 35] on div "Upgrade site 🚀 Preview Publish" at bounding box center [888, 37] width 525 height 44
